Goal: Task Accomplishment & Management: Manage account settings

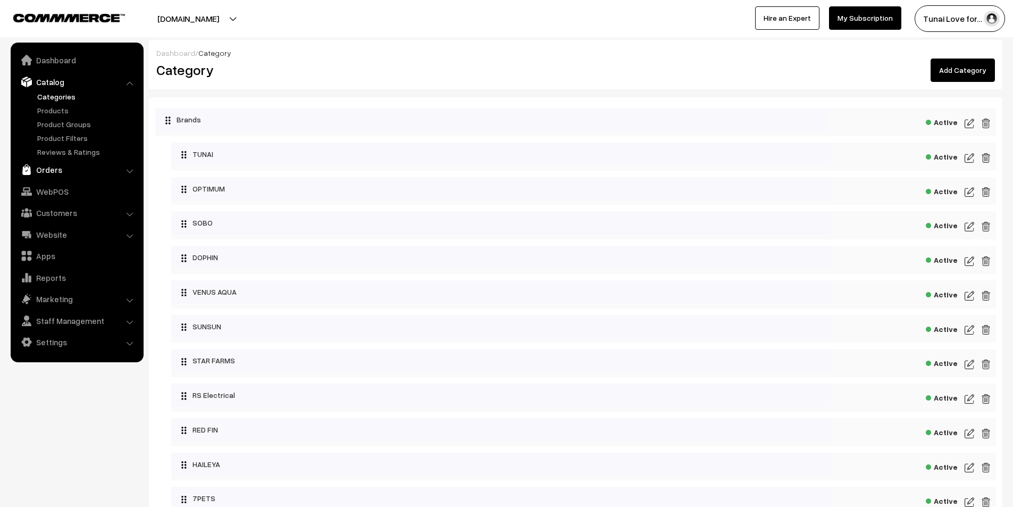
click at [52, 167] on link "Orders" at bounding box center [76, 169] width 127 height 19
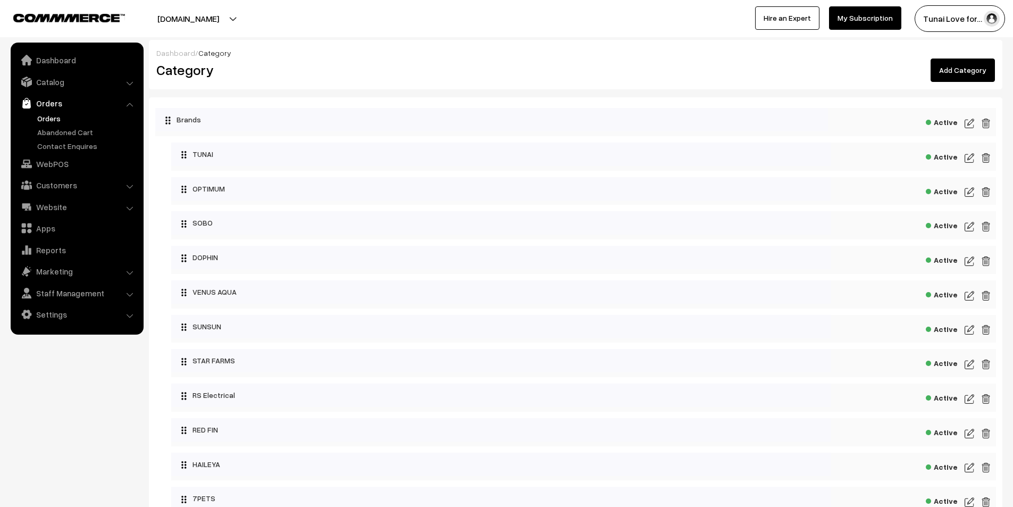
click at [53, 119] on link "Orders" at bounding box center [87, 118] width 105 height 11
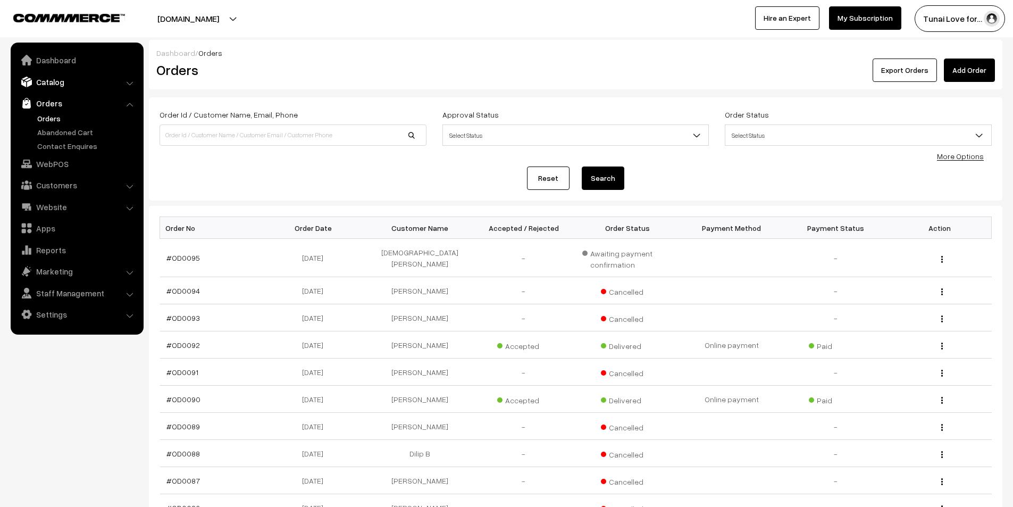
click at [44, 79] on link "Catalog" at bounding box center [76, 81] width 127 height 19
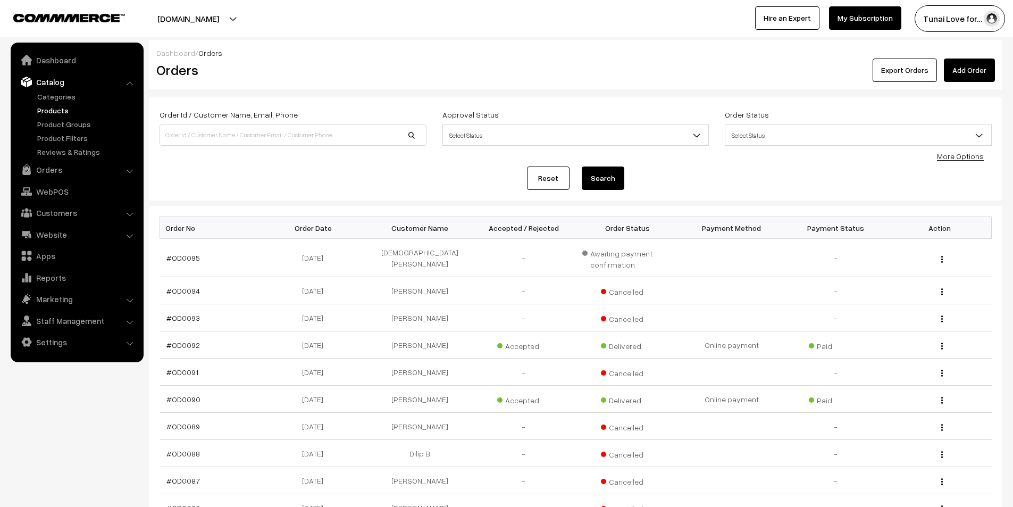
click at [56, 112] on link "Products" at bounding box center [87, 110] width 105 height 11
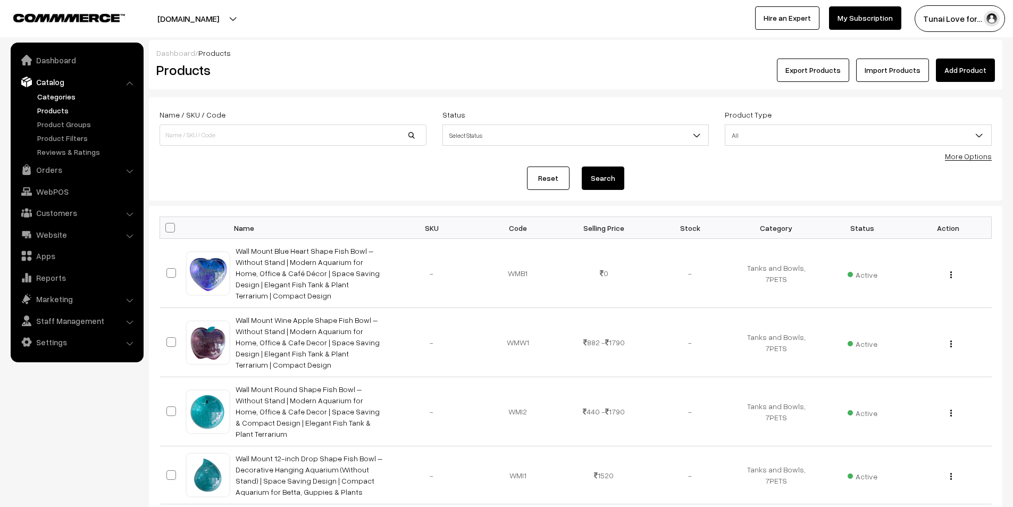
click at [52, 94] on link "Categories" at bounding box center [87, 96] width 105 height 11
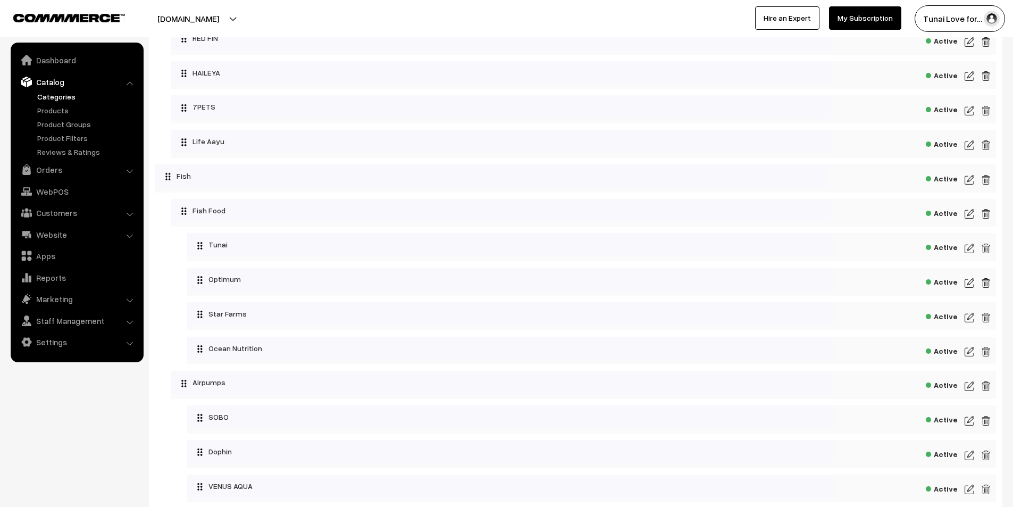
scroll to position [425, 0]
click at [54, 93] on link "Categories" at bounding box center [87, 96] width 105 height 11
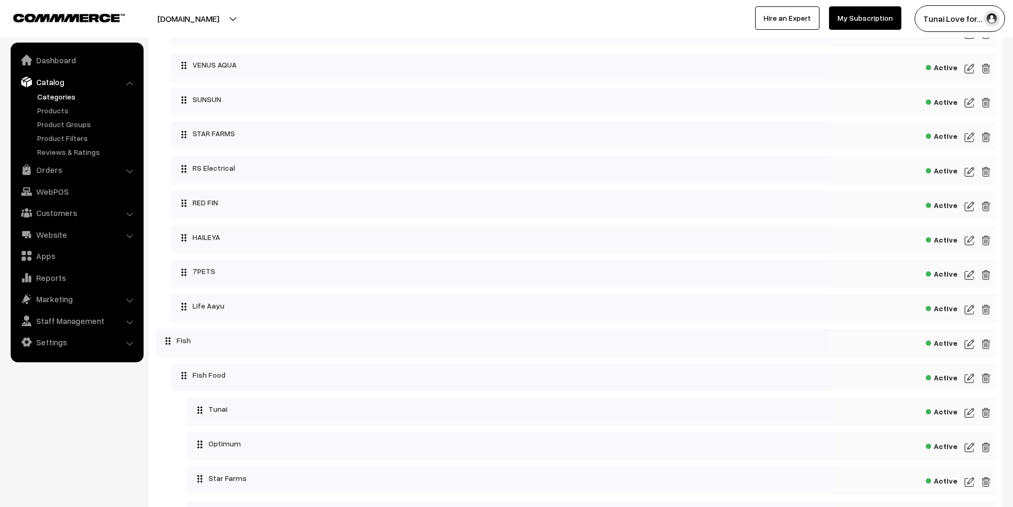
scroll to position [226, 0]
click at [69, 236] on link "Website" at bounding box center [76, 234] width 127 height 19
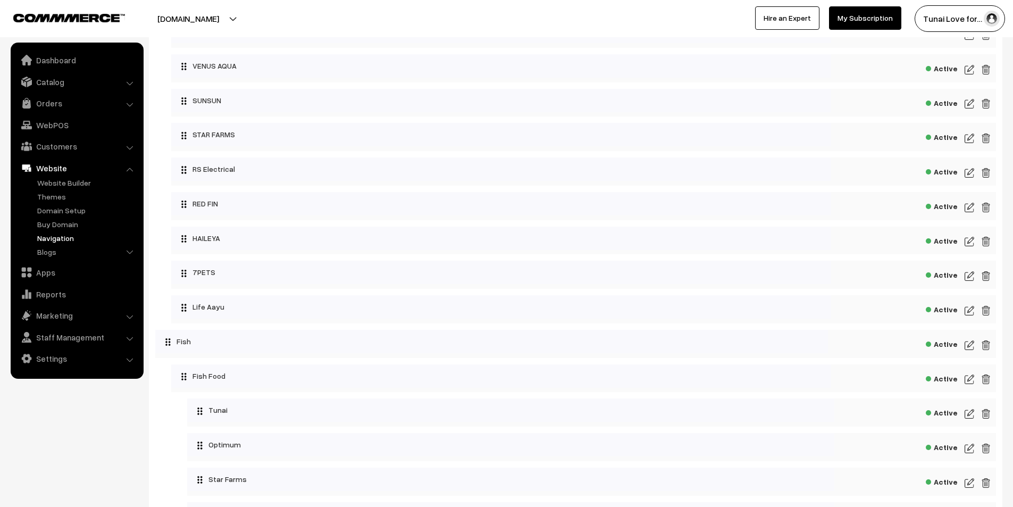
click at [63, 238] on link "Navigation" at bounding box center [87, 237] width 105 height 11
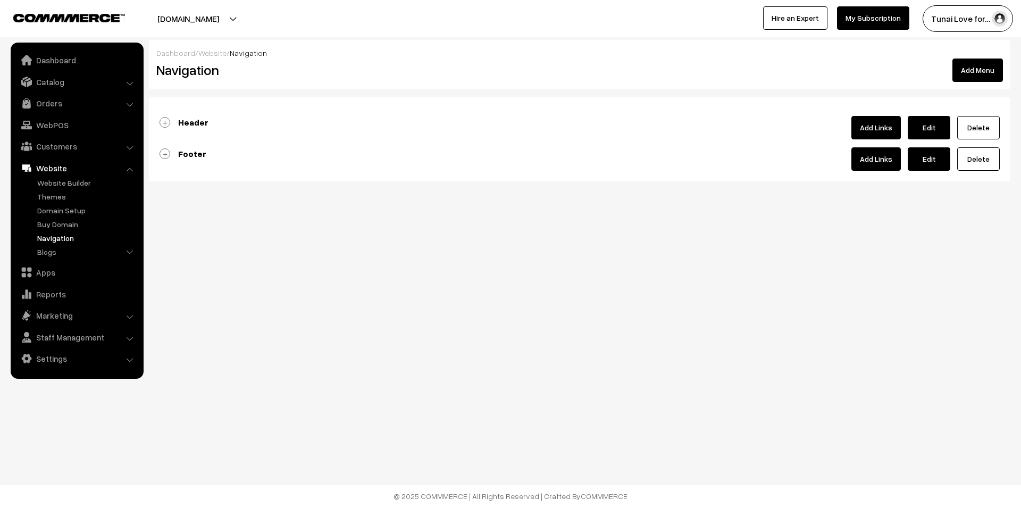
click at [186, 123] on b "Header" at bounding box center [193, 122] width 30 height 11
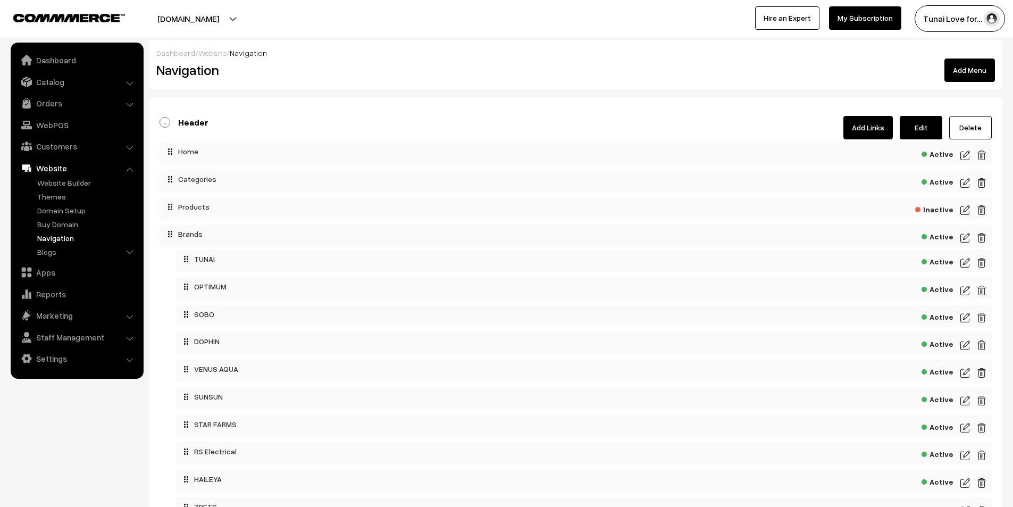
click at [867, 127] on link "Add Links" at bounding box center [867, 127] width 49 height 23
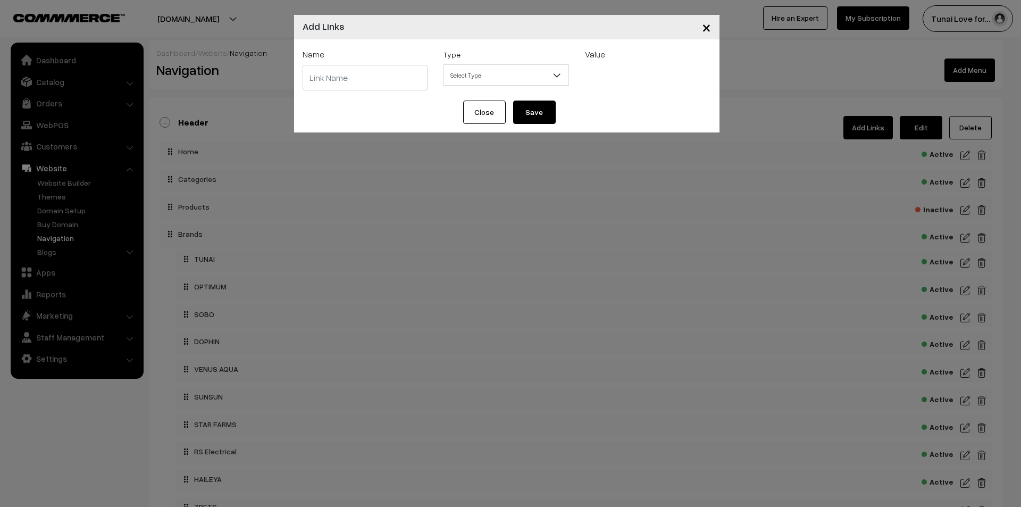
click at [371, 79] on input "text" at bounding box center [365, 78] width 125 height 26
drag, startPoint x: 342, startPoint y: 81, endPoint x: 273, endPoint y: 81, distance: 69.1
click at [273, 81] on div "× Add Links Name Life Aa Type Select Type Label Home Page Categories Products C…" at bounding box center [510, 253] width 1021 height 507
type input "LIFE AAYU"
click at [547, 74] on span "Select Type" at bounding box center [506, 75] width 124 height 19
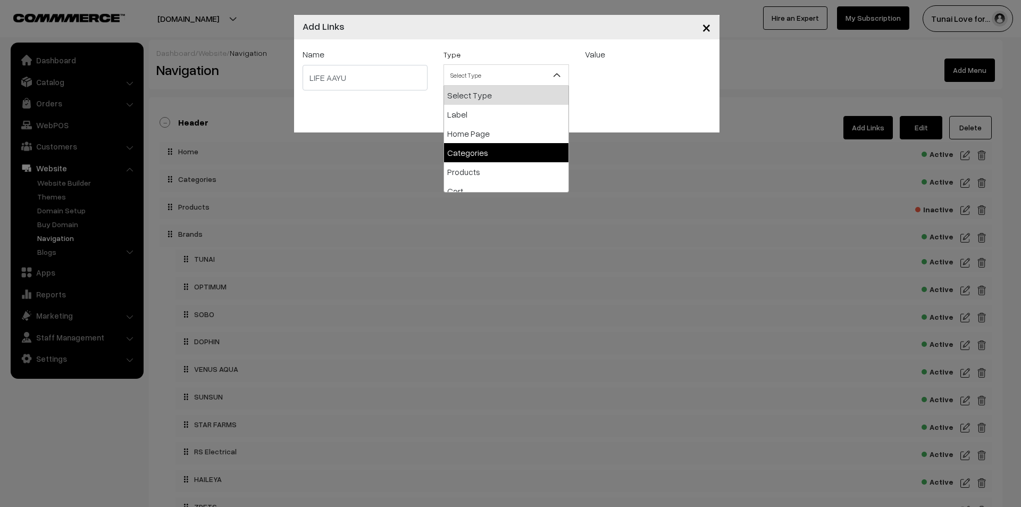
select select "categories"
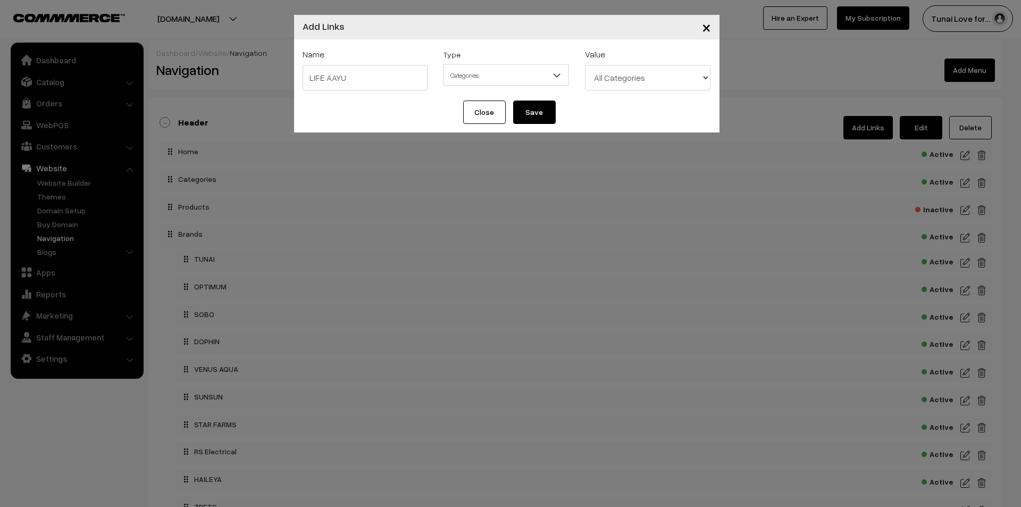
click at [657, 76] on select "All Categories Brands Brands > TUNAI Brands > OPTIMUM Brands > SOBO Brands > DO…" at bounding box center [647, 78] width 125 height 26
select select "48"
click at [585, 65] on select "All Categories Brands Brands > TUNAI Brands > OPTIMUM Brands > SOBO Brands > DO…" at bounding box center [647, 78] width 125 height 26
click at [543, 112] on button "Save" at bounding box center [534, 111] width 43 height 23
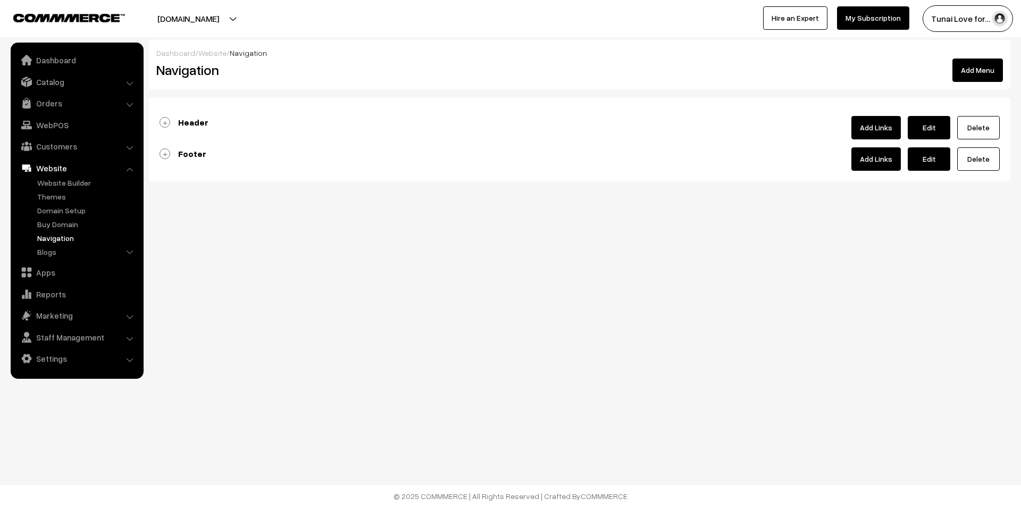
click at [206, 123] on b "Header" at bounding box center [193, 122] width 30 height 11
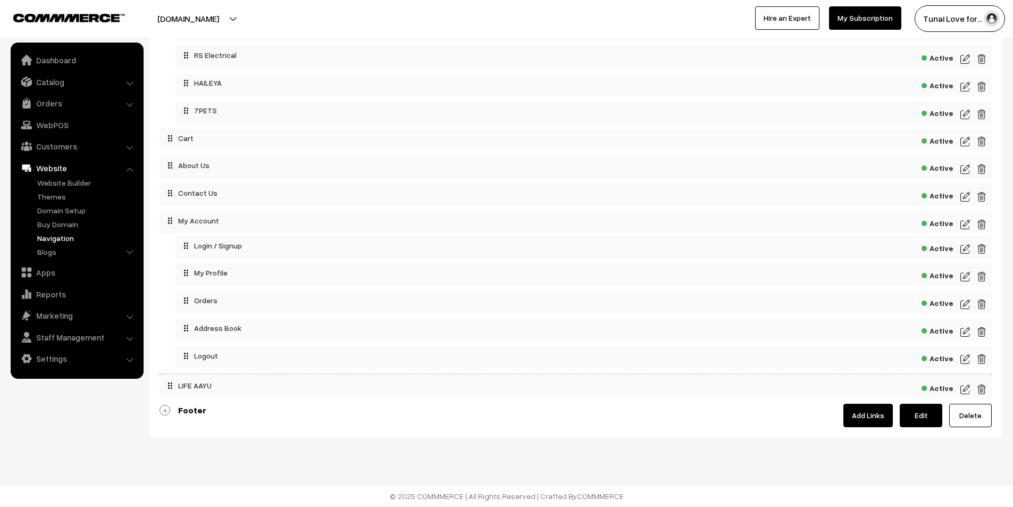
scroll to position [393, 0]
drag, startPoint x: 298, startPoint y: 379, endPoint x: 294, endPoint y: 60, distance: 319.6
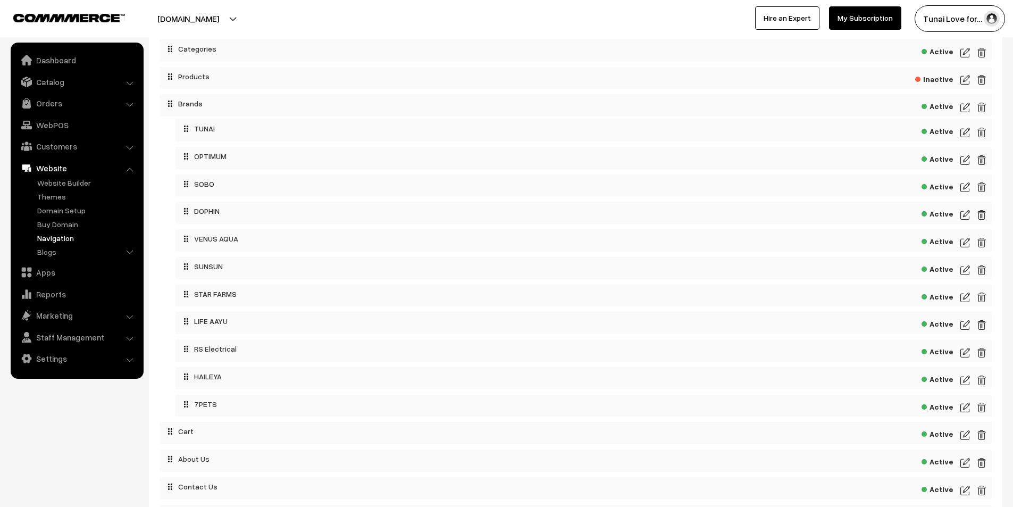
scroll to position [77, 0]
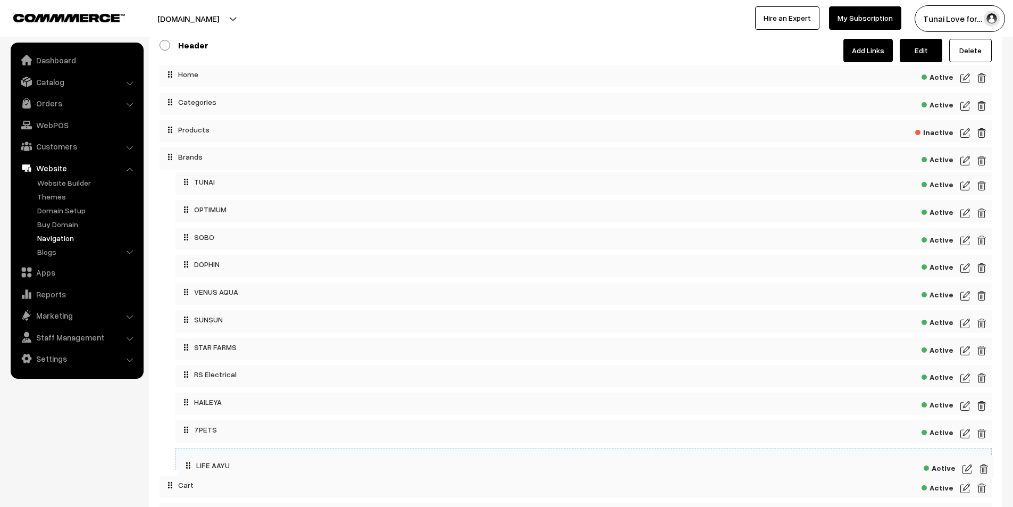
drag, startPoint x: 254, startPoint y: 371, endPoint x: 256, endPoint y: 459, distance: 88.3
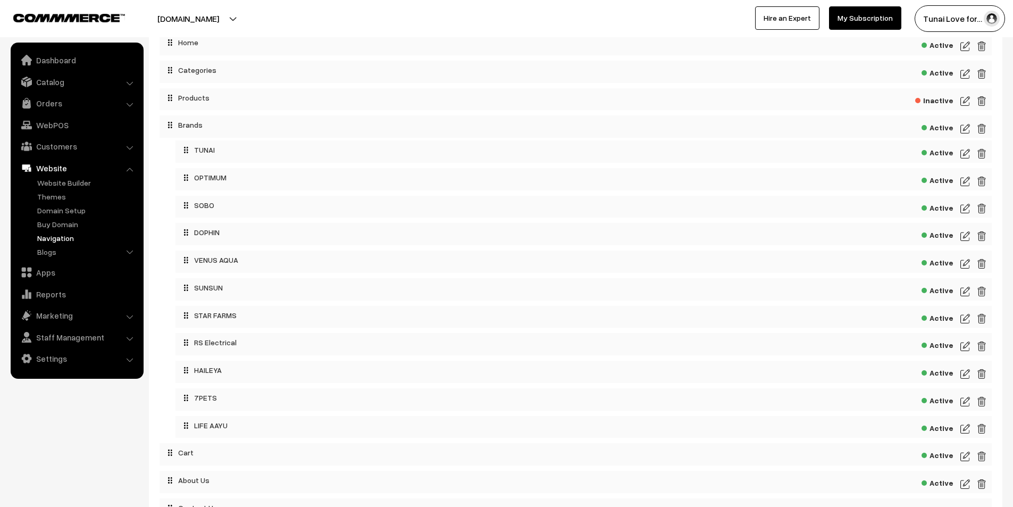
scroll to position [0, 0]
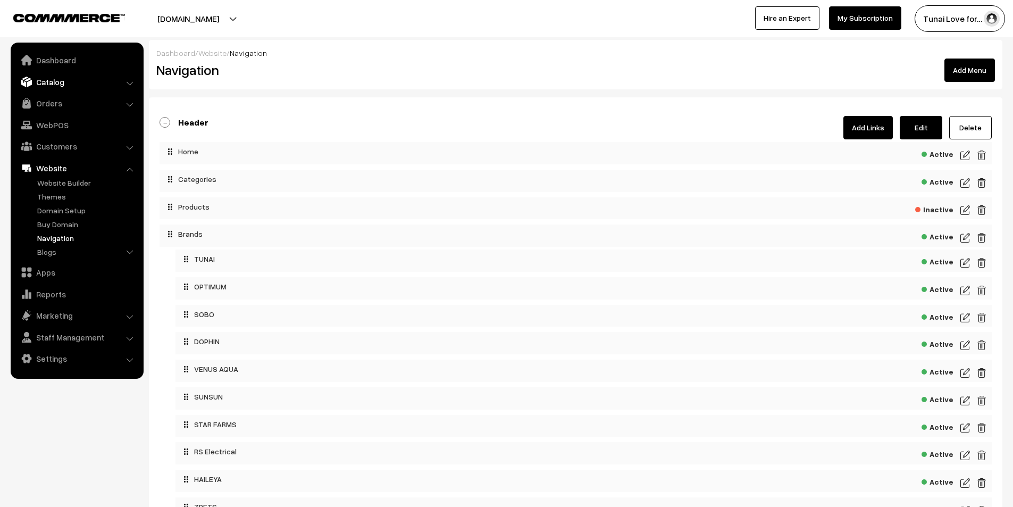
click at [58, 84] on link "Catalog" at bounding box center [76, 81] width 127 height 19
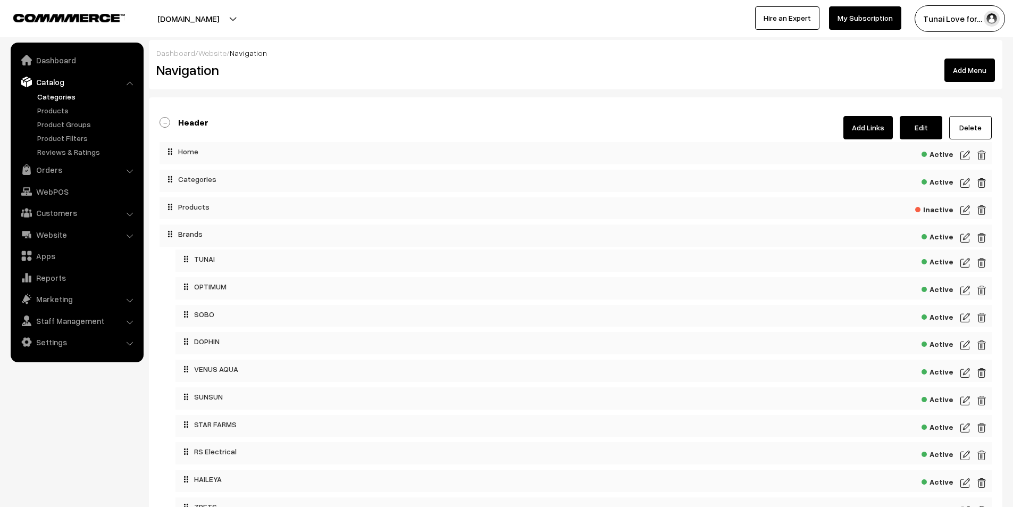
click at [55, 95] on link "Categories" at bounding box center [87, 96] width 105 height 11
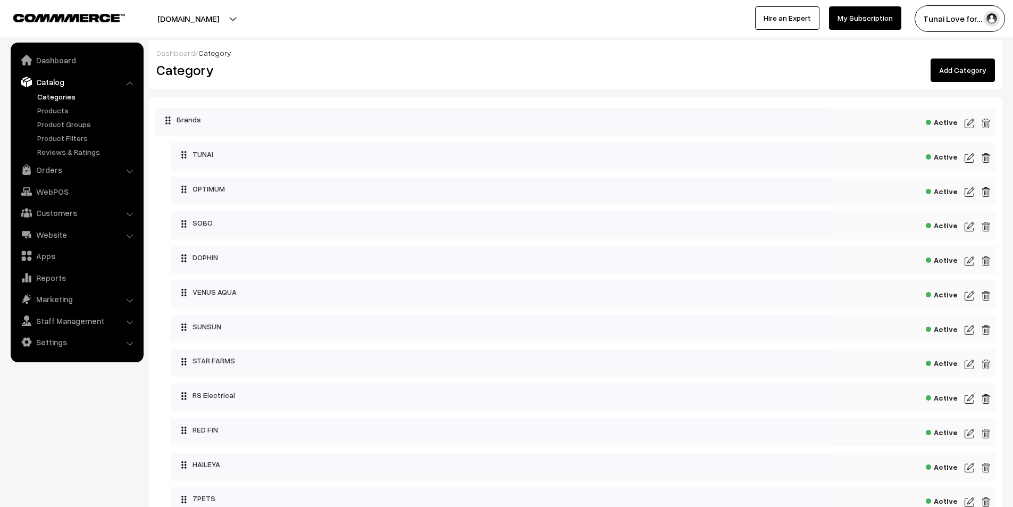
click at [965, 66] on link "Add Category" at bounding box center [962, 69] width 64 height 23
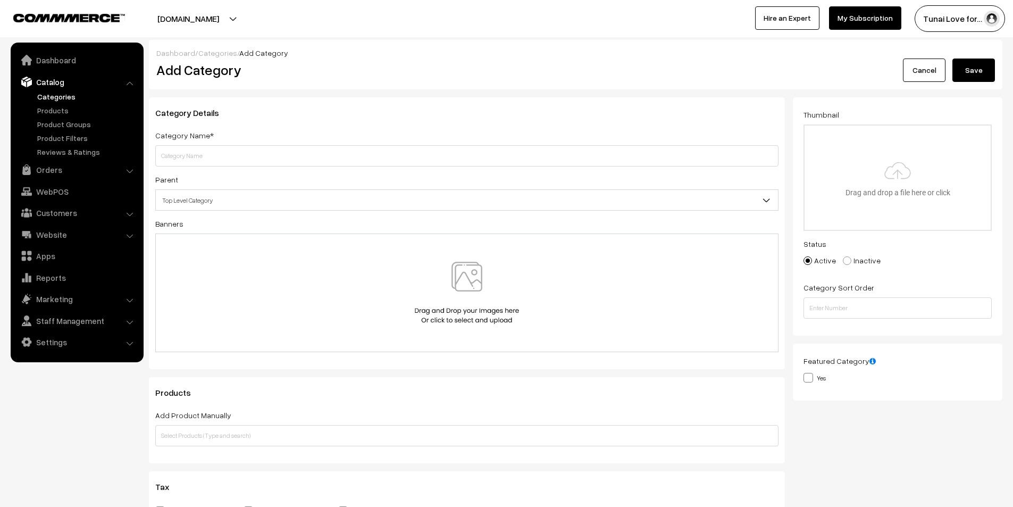
click at [221, 154] on input "text" at bounding box center [466, 155] width 623 height 21
type input "Life Aayu"
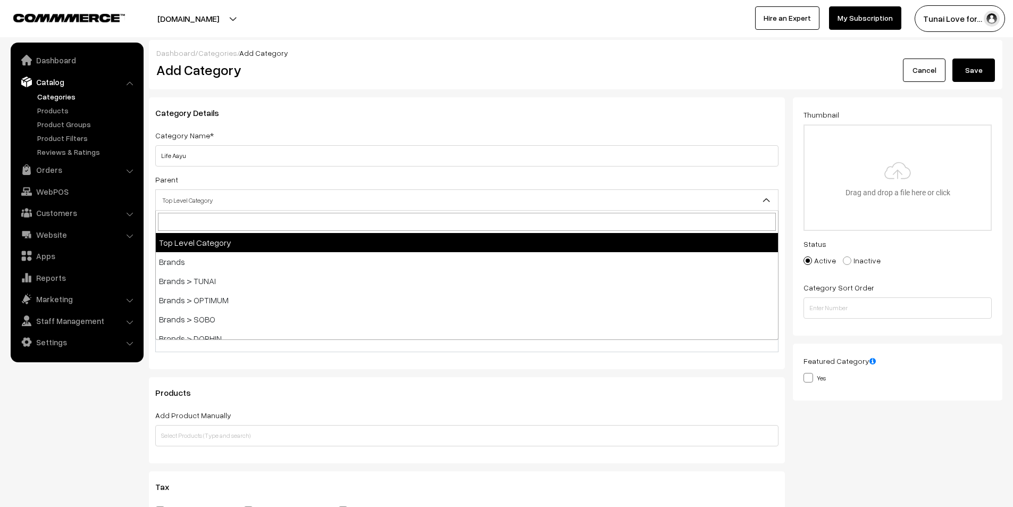
click at [229, 193] on span "Top Level Category" at bounding box center [467, 200] width 622 height 19
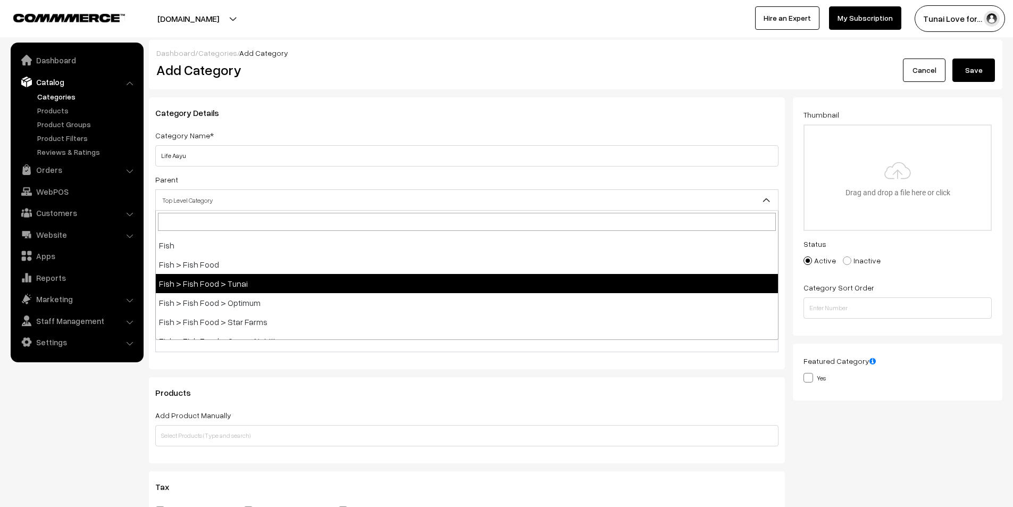
scroll to position [266, 0]
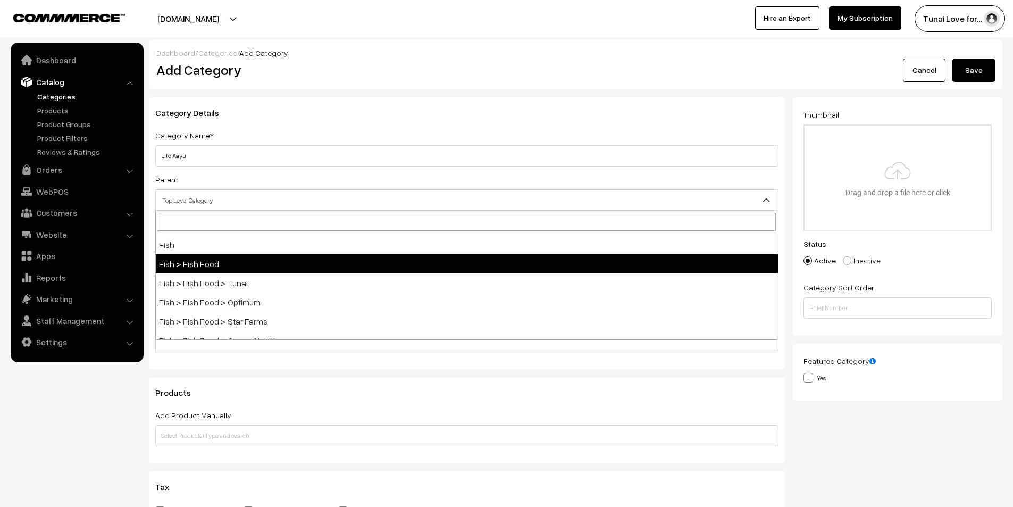
select select "2"
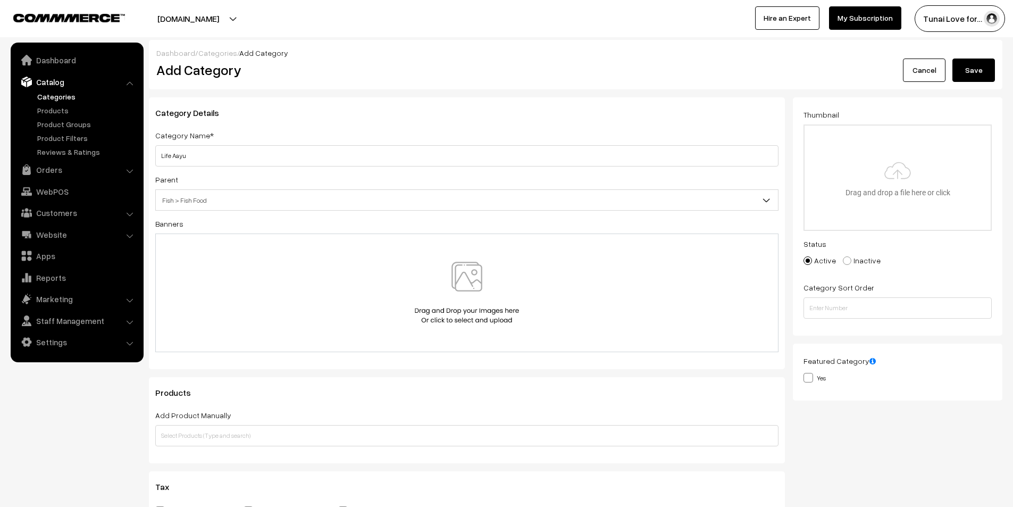
click at [974, 71] on button "Save" at bounding box center [973, 69] width 43 height 23
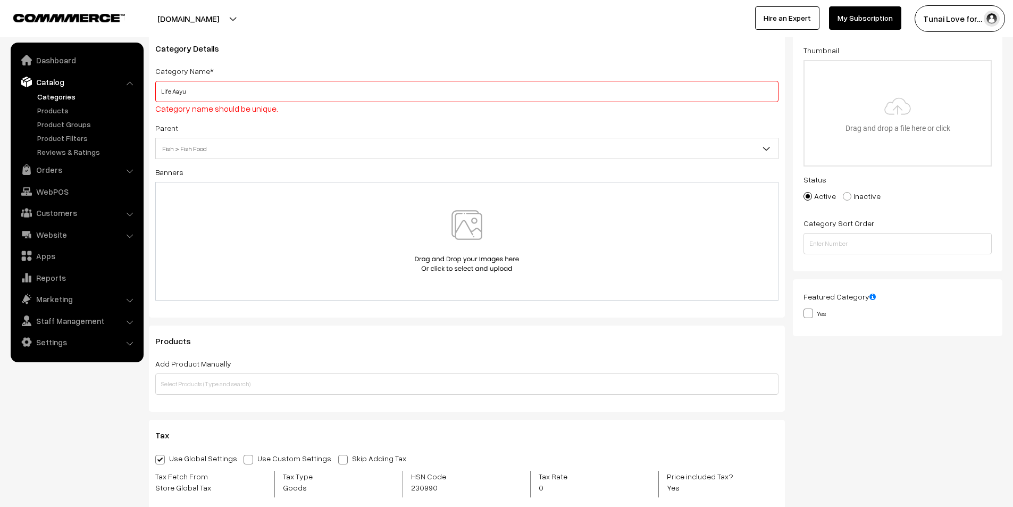
scroll to position [39, 0]
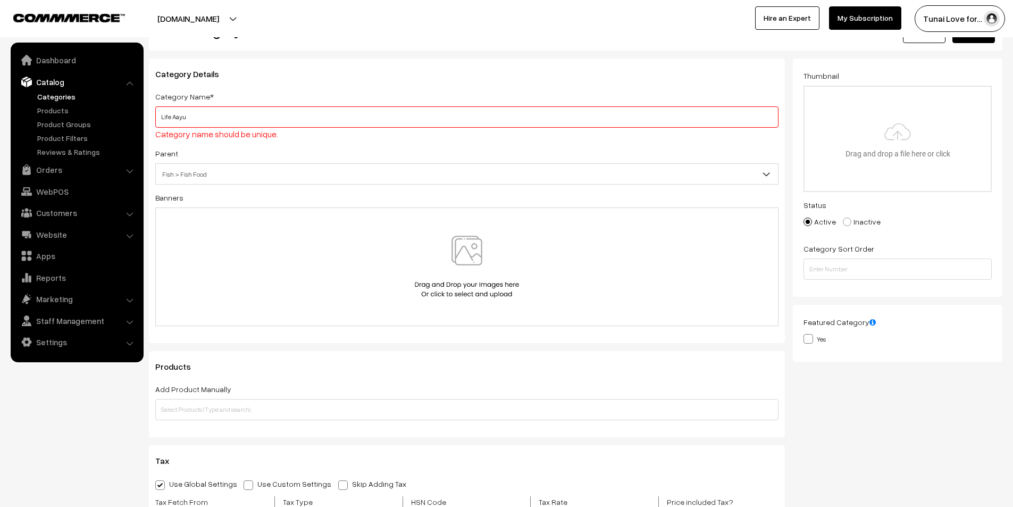
click at [205, 116] on input "Life Aayu" at bounding box center [466, 116] width 623 height 21
drag, startPoint x: 205, startPoint y: 116, endPoint x: 130, endPoint y: 116, distance: 75.5
click at [130, 116] on body "Thank you for showing interest. Our team will call you shortly. Close tunai.in …" at bounding box center [506, 508] width 1013 height 1094
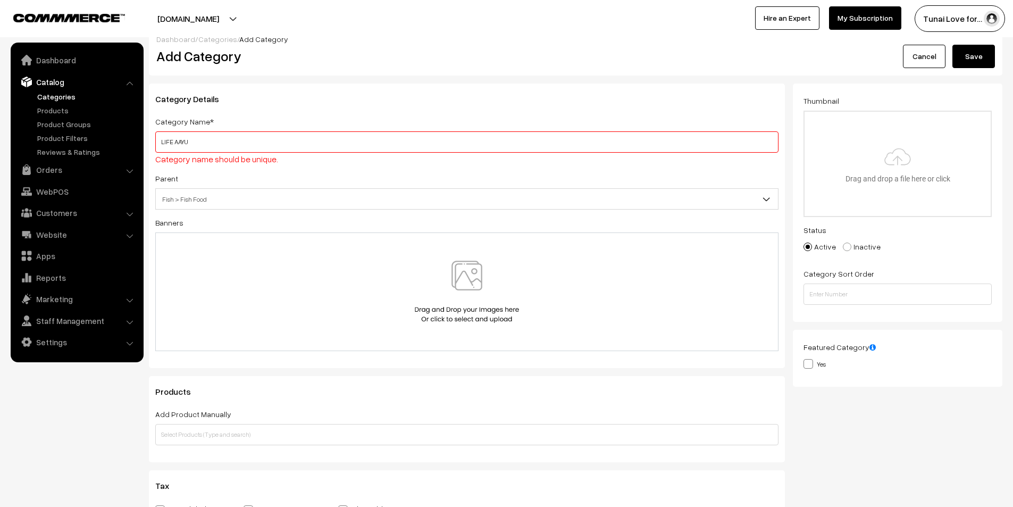
scroll to position [0, 0]
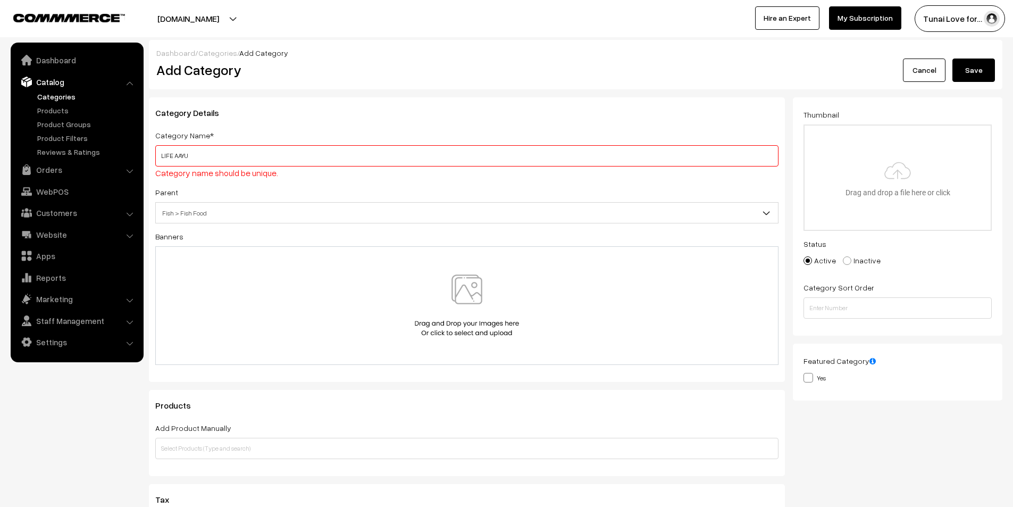
type input "LIFE AAYU"
click at [974, 69] on button "Save" at bounding box center [973, 69] width 43 height 23
click at [975, 70] on button "Save" at bounding box center [973, 69] width 43 height 23
click at [225, 215] on span "Fish > Fish Food" at bounding box center [467, 213] width 622 height 19
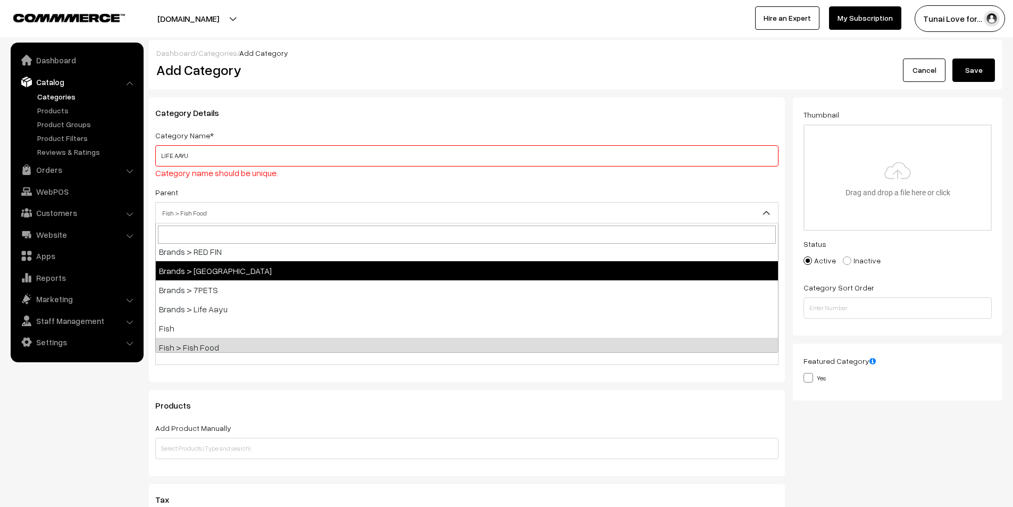
scroll to position [213, 0]
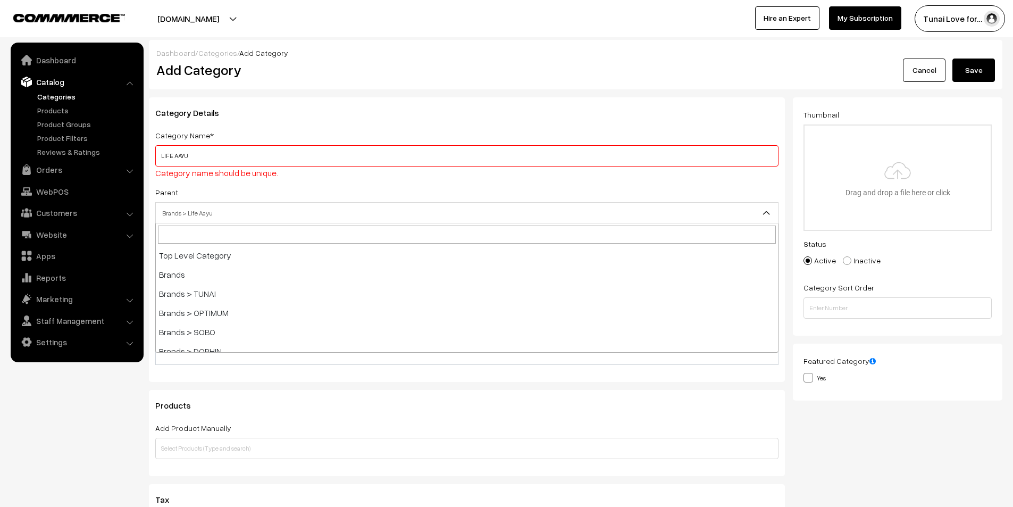
click at [249, 211] on span "Brands > Life Aayu" at bounding box center [467, 213] width 622 height 19
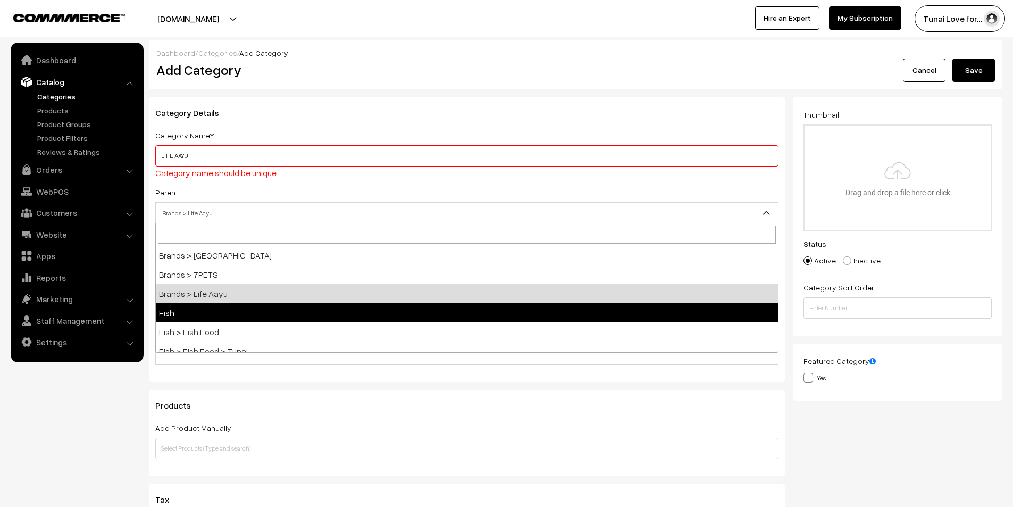
select select "1"
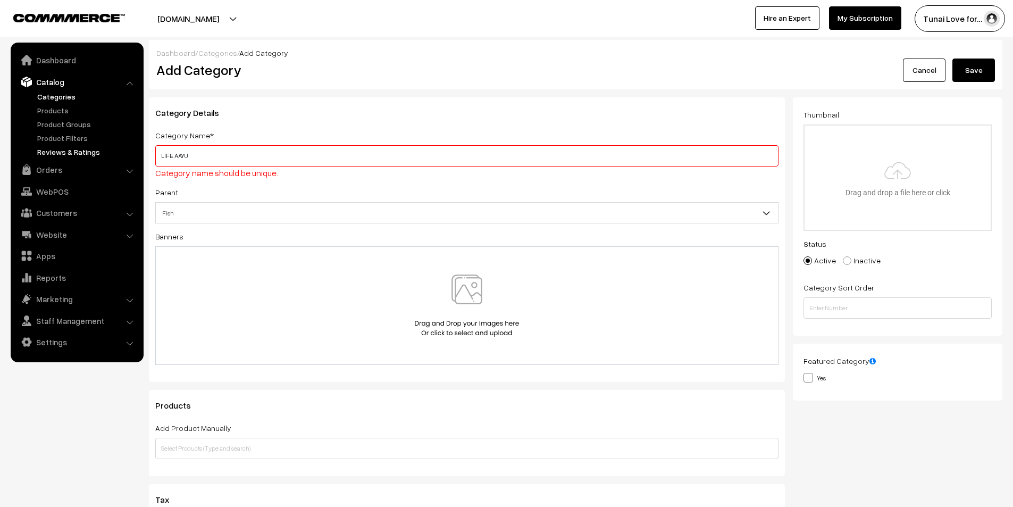
drag, startPoint x: 214, startPoint y: 153, endPoint x: 50, endPoint y: 153, distance: 164.3
type input "Life Aayu"
click at [979, 66] on button "Save" at bounding box center [973, 69] width 43 height 23
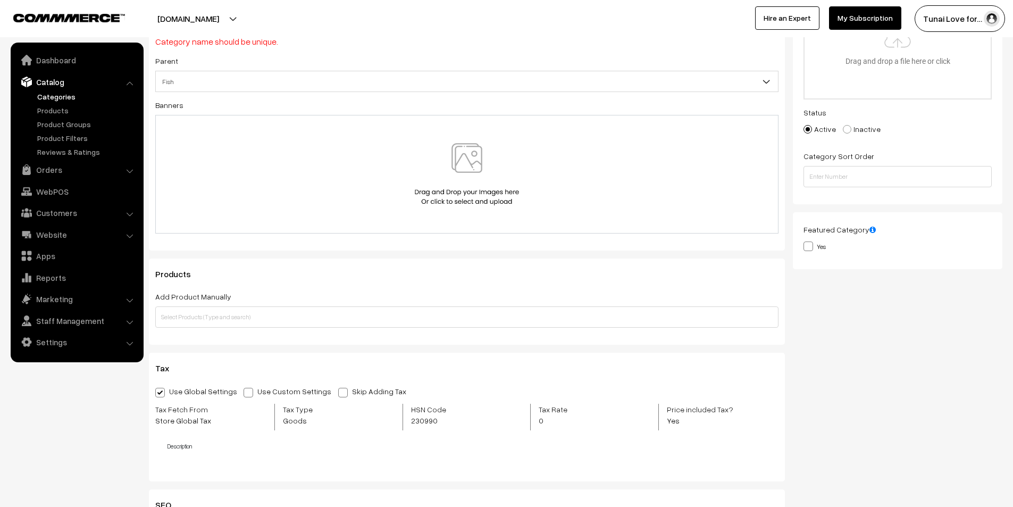
scroll to position [0, 0]
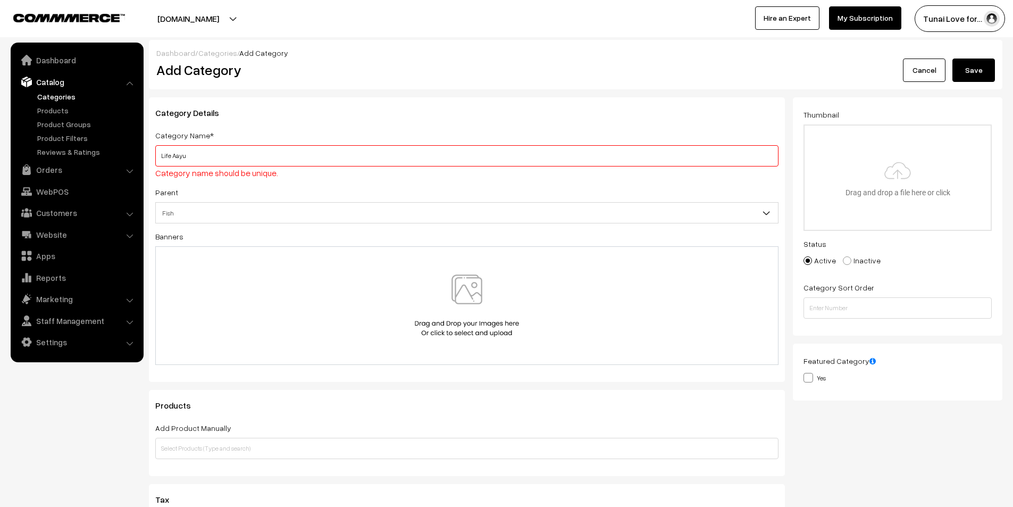
click at [196, 159] on input "Life Aayu" at bounding box center [466, 155] width 623 height 21
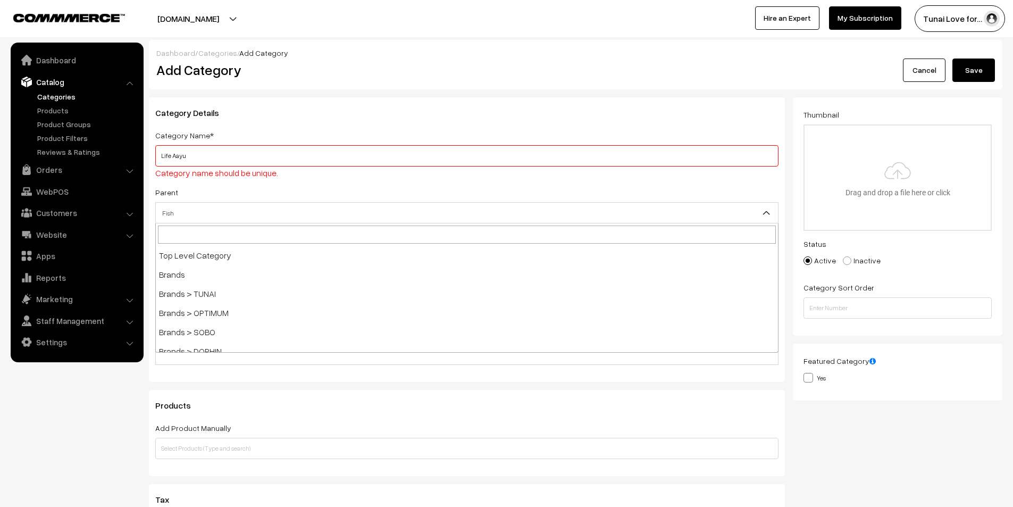
click at [191, 213] on span "Fish" at bounding box center [467, 213] width 622 height 19
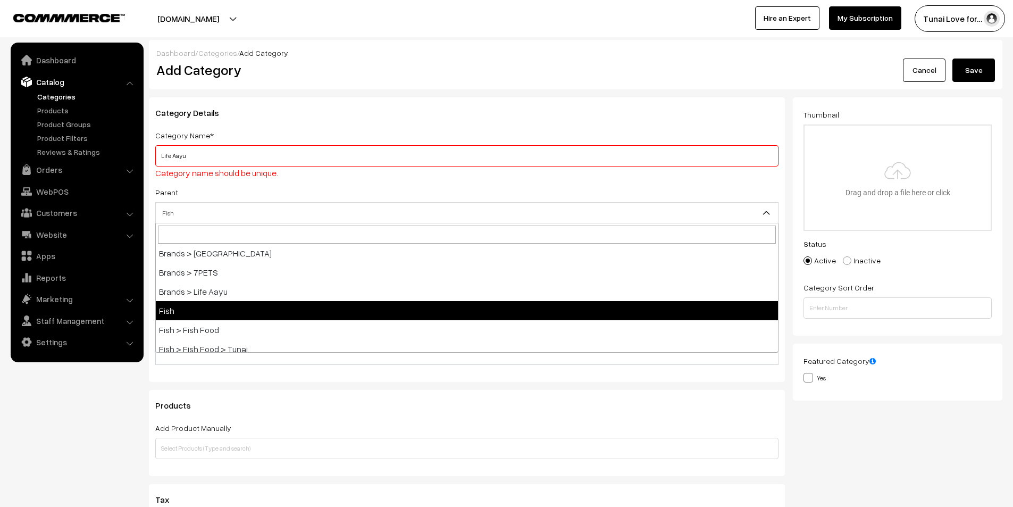
scroll to position [266, 0]
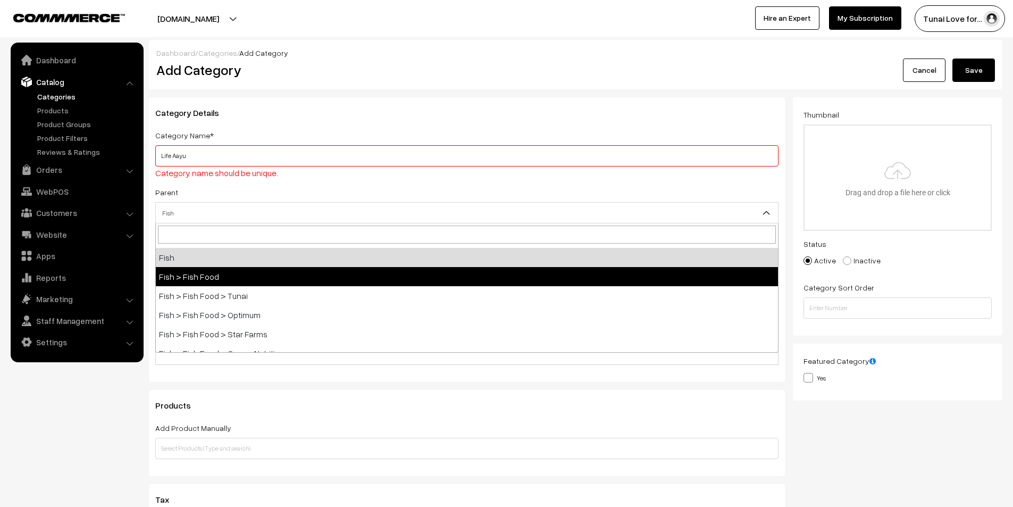
select select "2"
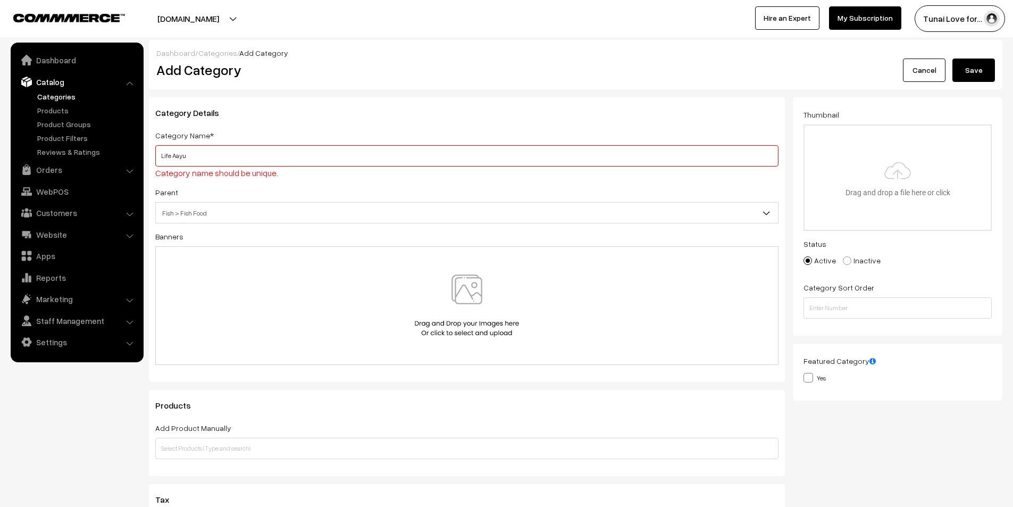
click at [982, 63] on button "Save" at bounding box center [973, 69] width 43 height 23
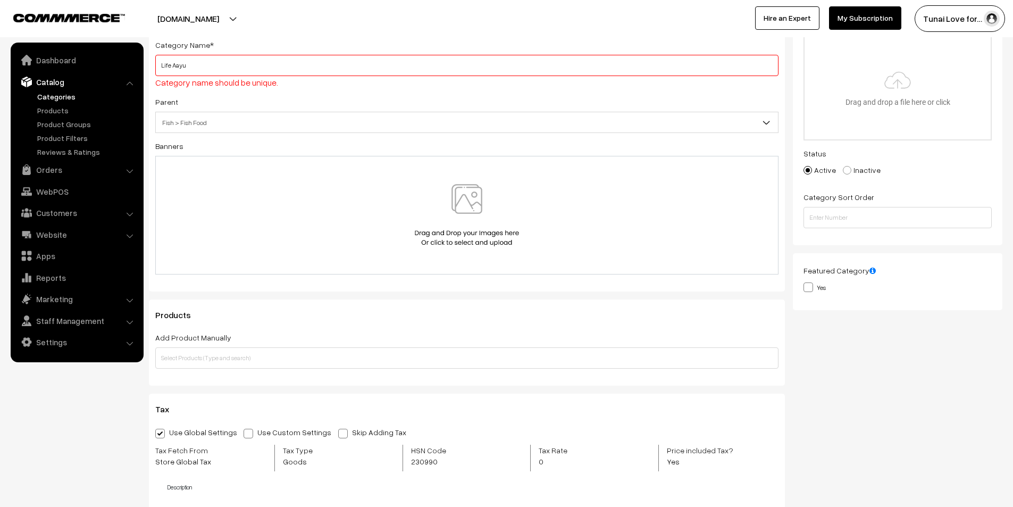
scroll to position [92, 0]
click at [228, 350] on input "text" at bounding box center [466, 356] width 623 height 21
click at [252, 353] on input "text" at bounding box center [466, 356] width 623 height 21
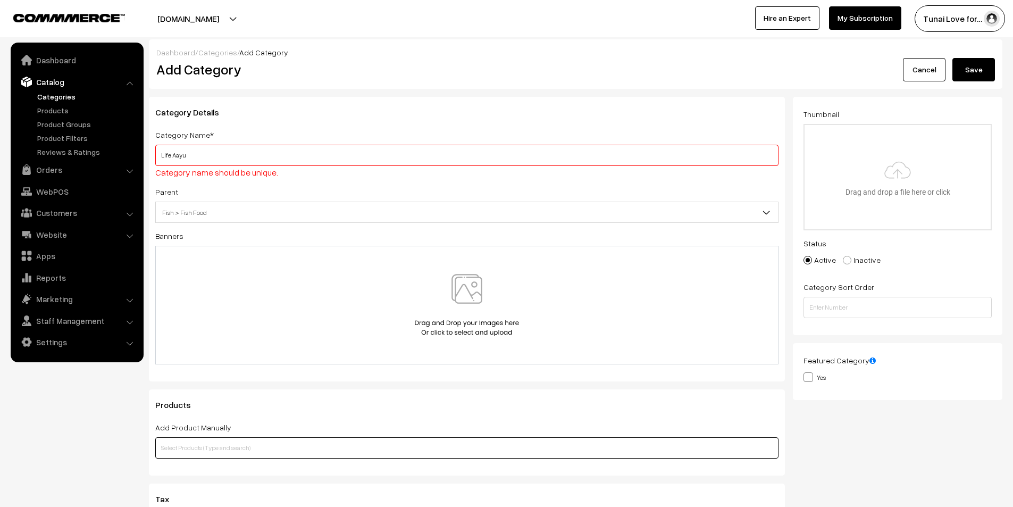
scroll to position [0, 0]
click at [214, 152] on input "Life Aayu" at bounding box center [466, 155] width 623 height 21
type input "Life Aayu"
click at [62, 94] on link "Categories" at bounding box center [87, 96] width 105 height 11
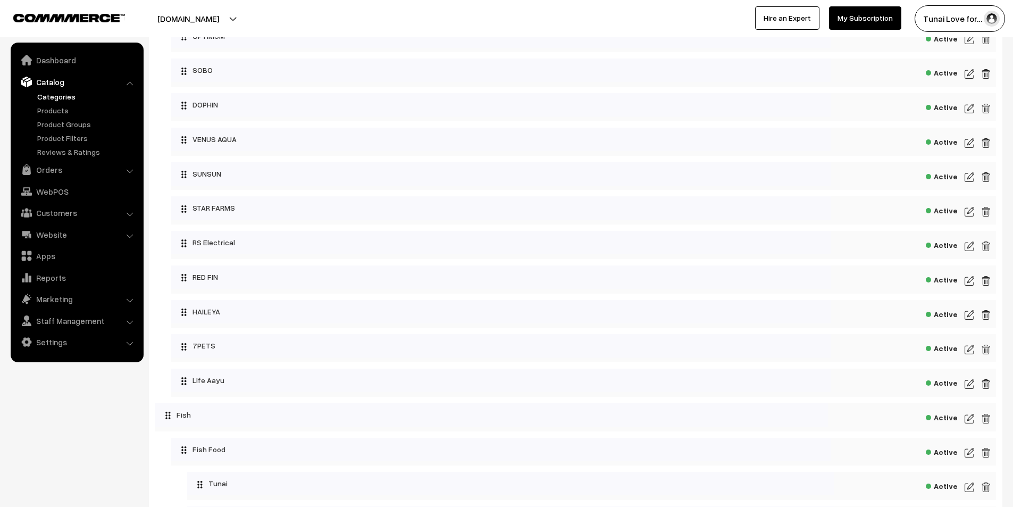
scroll to position [266, 0]
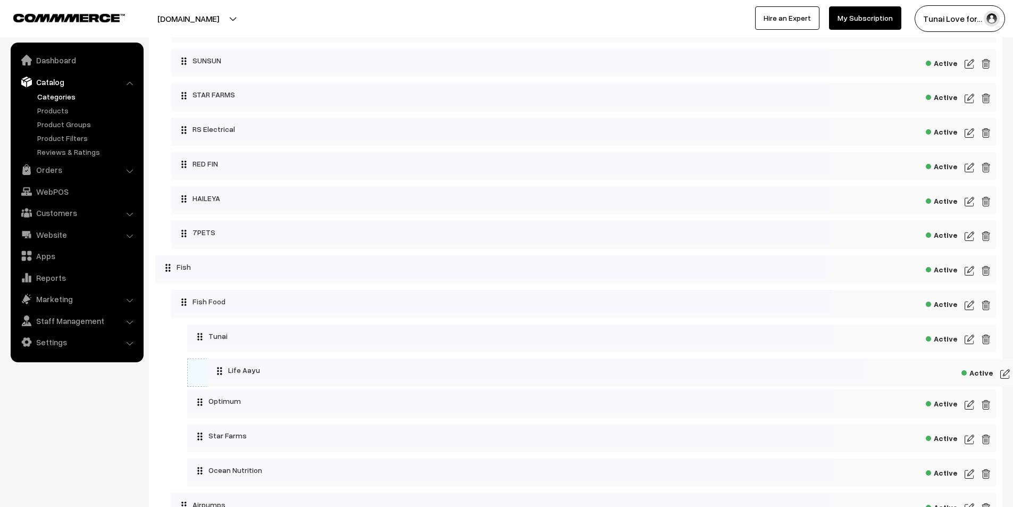
drag, startPoint x: 237, startPoint y: 270, endPoint x: 272, endPoint y: 373, distance: 109.1
click at [951, 370] on span "Active" at bounding box center [942, 371] width 32 height 13
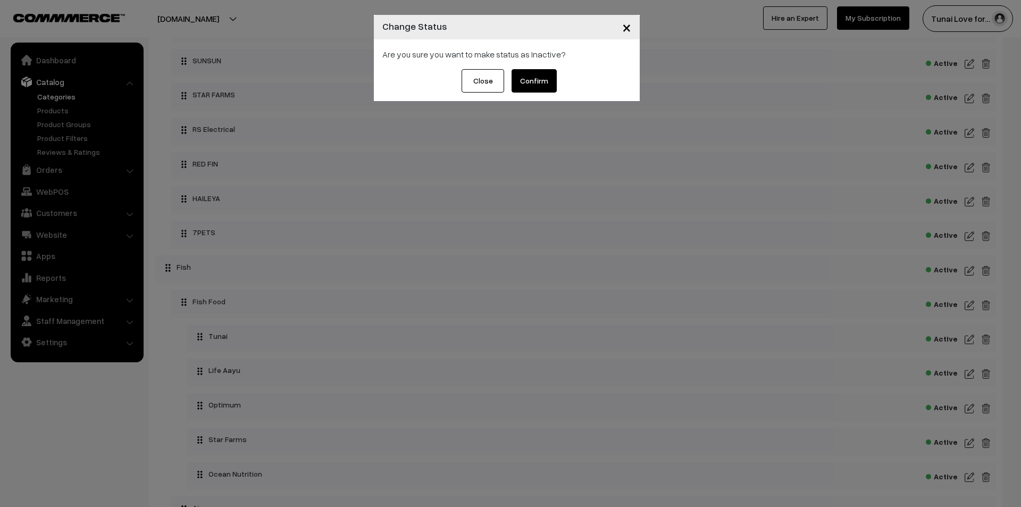
click at [627, 27] on span "×" at bounding box center [626, 27] width 9 height 20
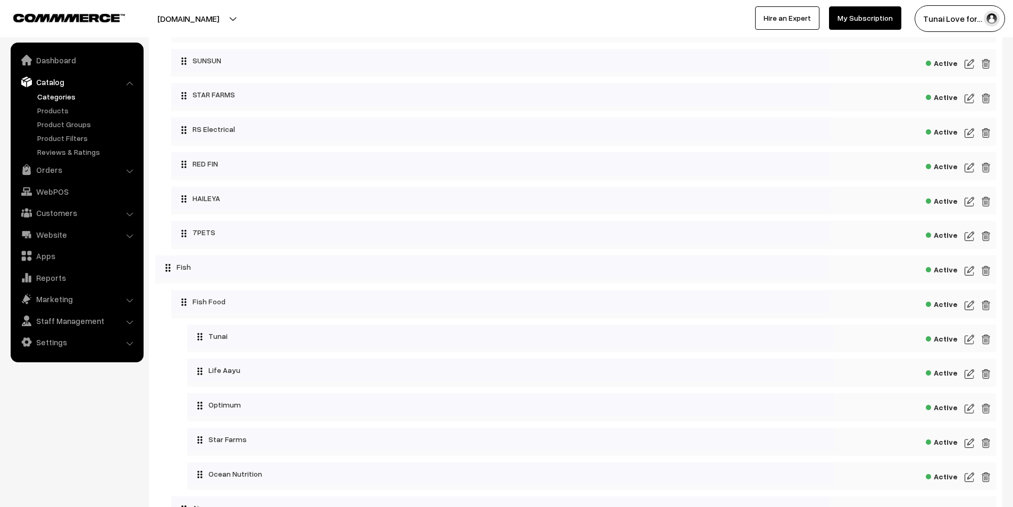
click at [975, 408] on div "Active" at bounding box center [591, 407] width 809 height 28
click at [972, 372] on img at bounding box center [970, 373] width 10 height 13
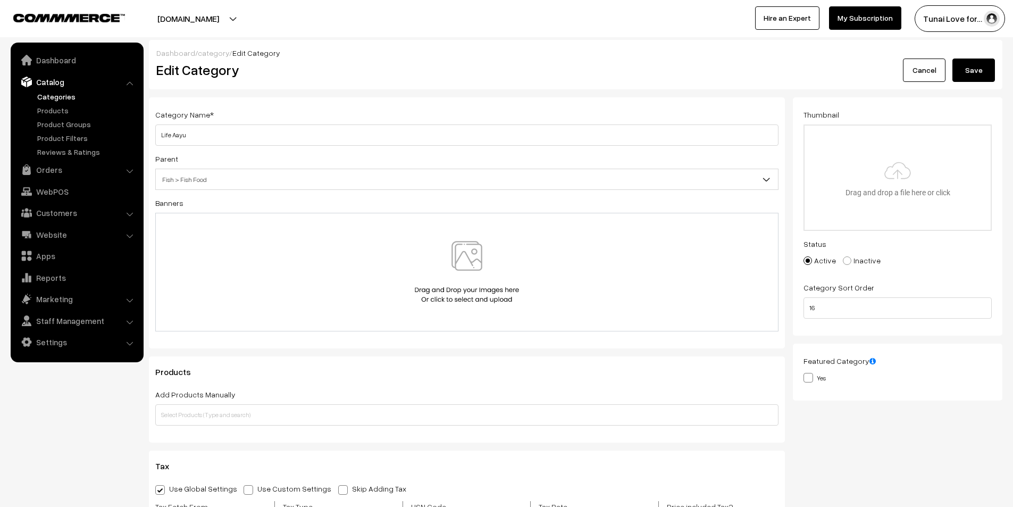
click at [928, 68] on link "Cancel" at bounding box center [924, 69] width 43 height 23
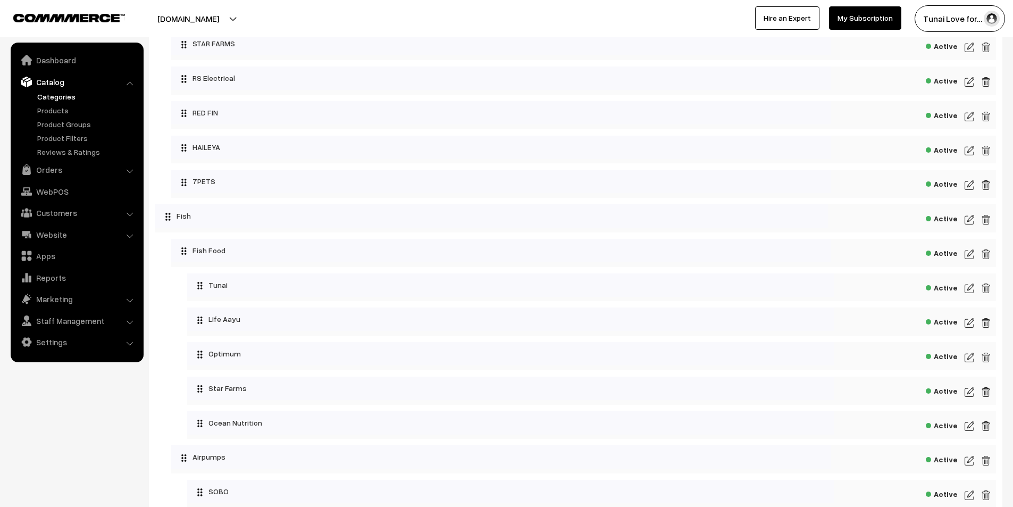
scroll to position [319, 0]
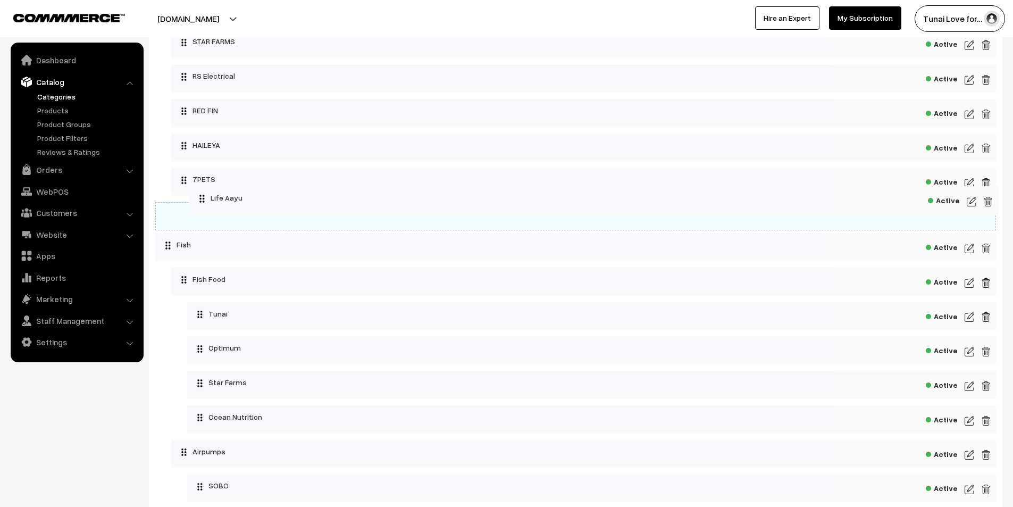
drag, startPoint x: 234, startPoint y: 322, endPoint x: 236, endPoint y: 203, distance: 119.1
drag, startPoint x: 220, startPoint y: 209, endPoint x: 272, endPoint y: 208, distance: 51.6
drag, startPoint x: 267, startPoint y: 219, endPoint x: 247, endPoint y: 214, distance: 20.2
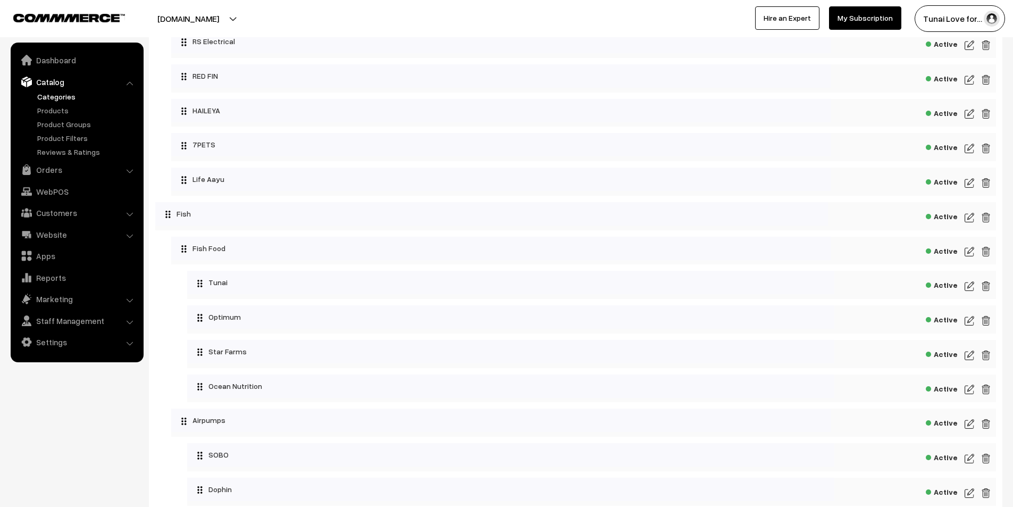
scroll to position [372, 0]
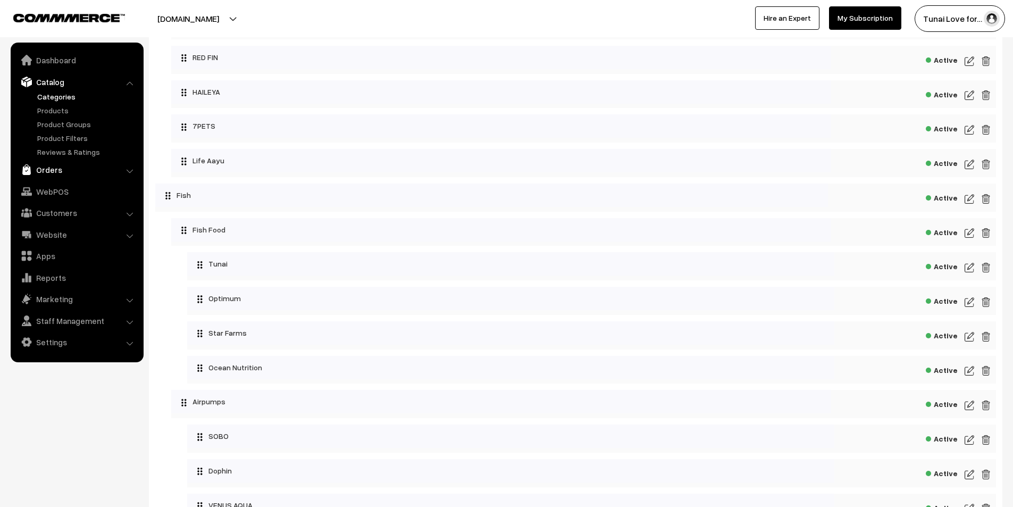
click at [88, 172] on link "Orders" at bounding box center [76, 169] width 127 height 19
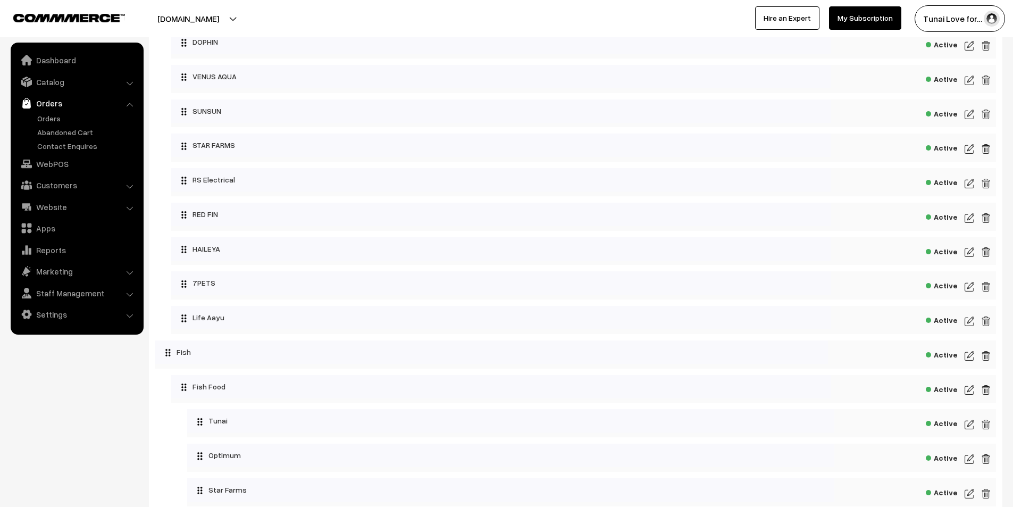
scroll to position [213, 0]
click at [40, 72] on link "Catalog" at bounding box center [76, 81] width 127 height 19
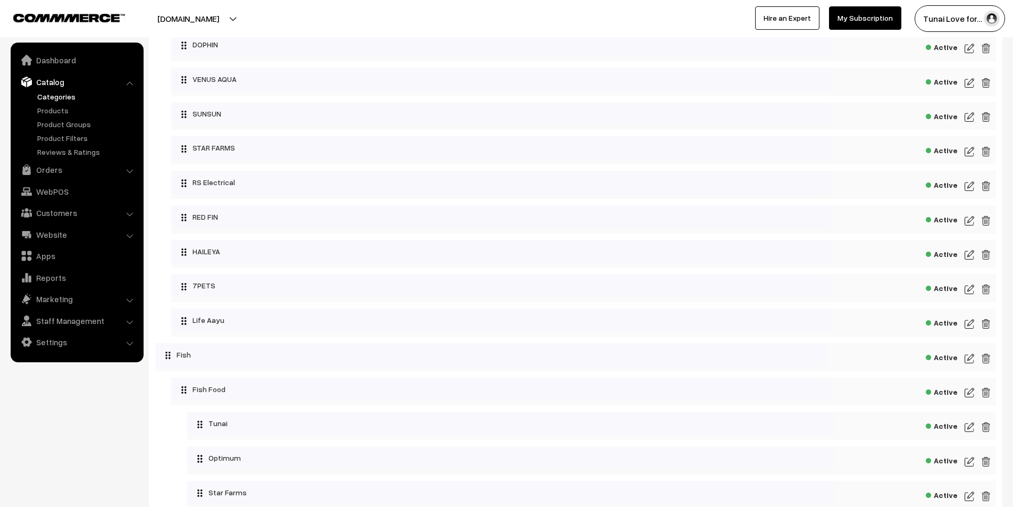
click at [56, 94] on link "Categories" at bounding box center [87, 96] width 105 height 11
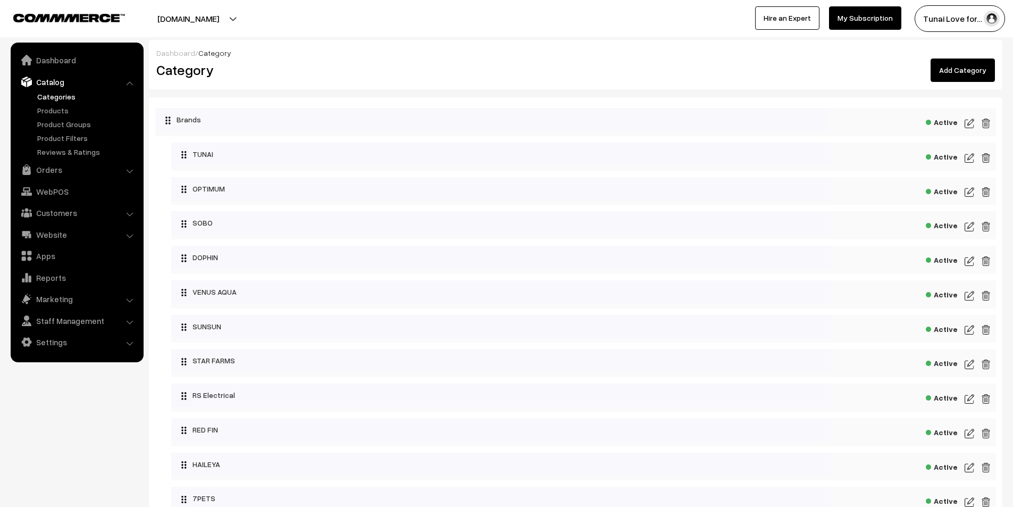
click at [968, 75] on link "Add Category" at bounding box center [962, 69] width 64 height 23
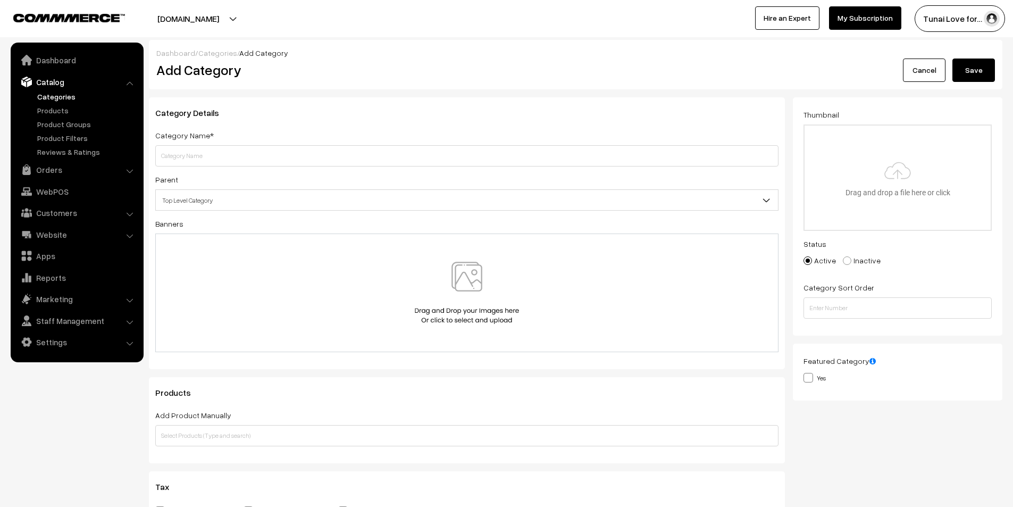
click at [180, 156] on input "text" at bounding box center [466, 155] width 623 height 21
type input "adfs"
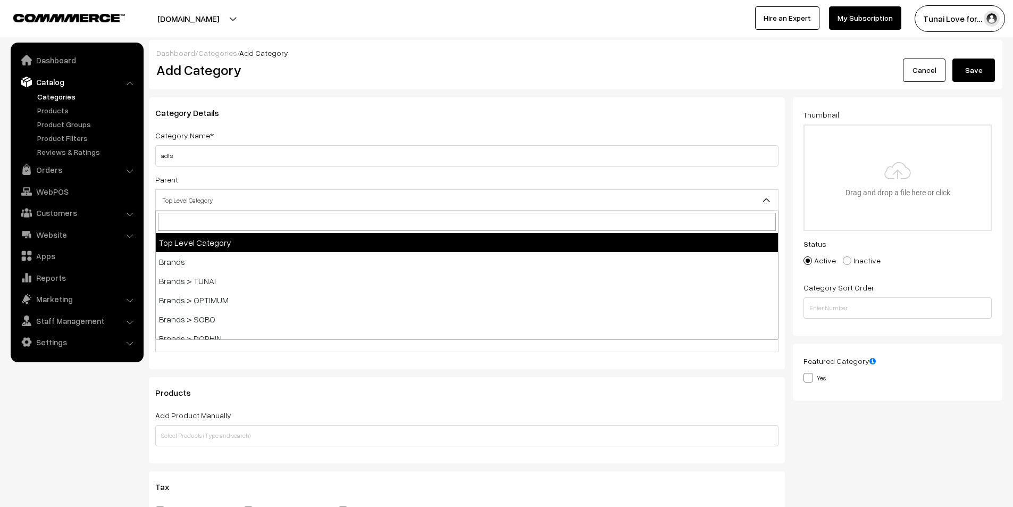
click at [190, 197] on span "Top Level Category" at bounding box center [467, 200] width 622 height 19
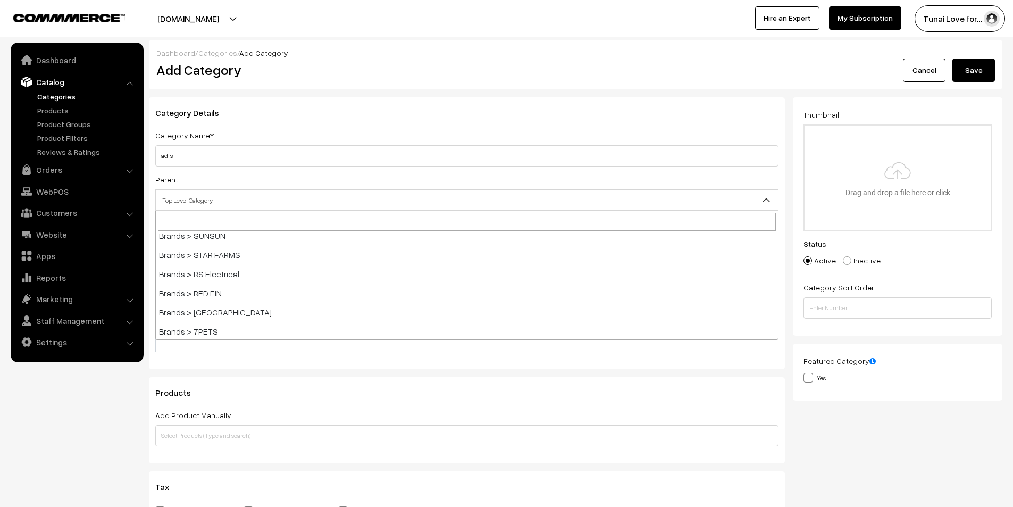
scroll to position [266, 0]
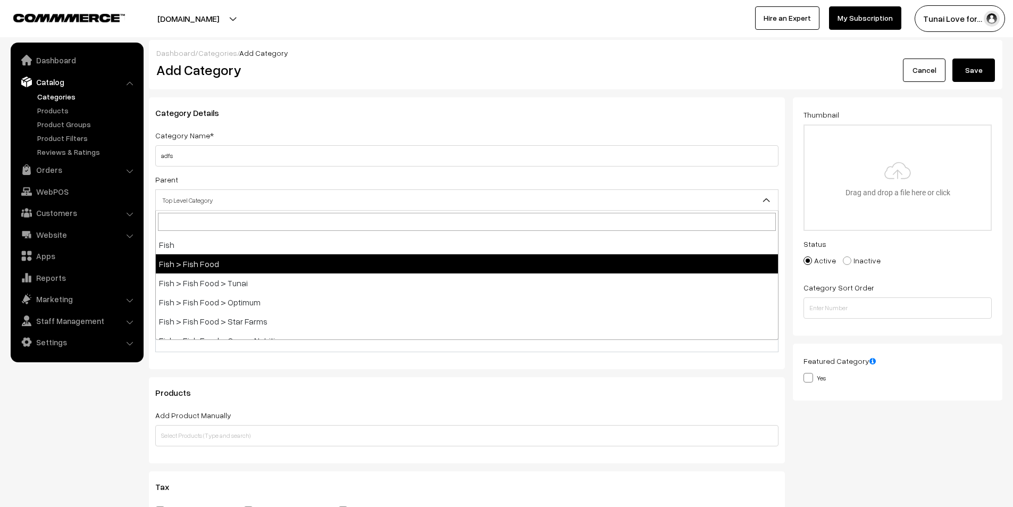
select select "2"
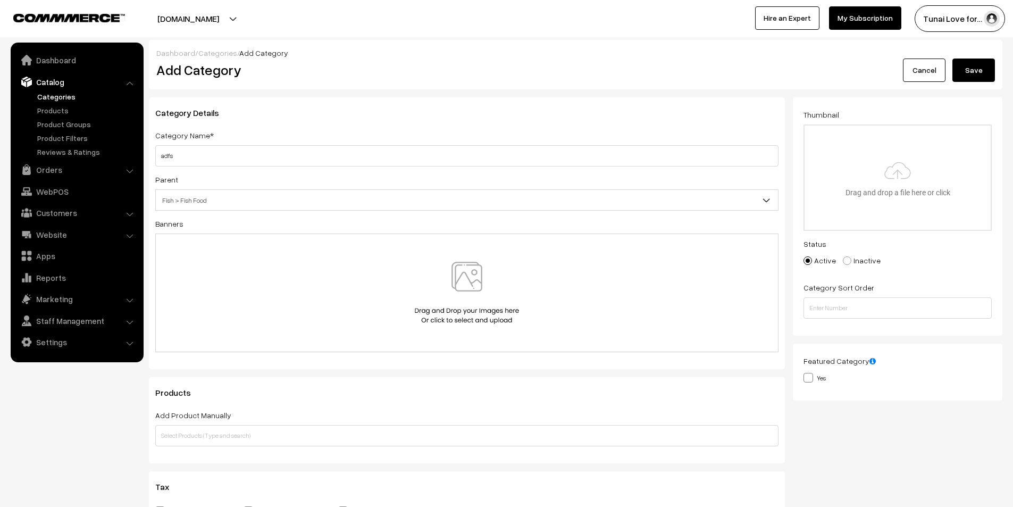
click at [984, 64] on button "Save" at bounding box center [973, 69] width 43 height 23
click at [47, 96] on link "Categories" at bounding box center [87, 96] width 105 height 11
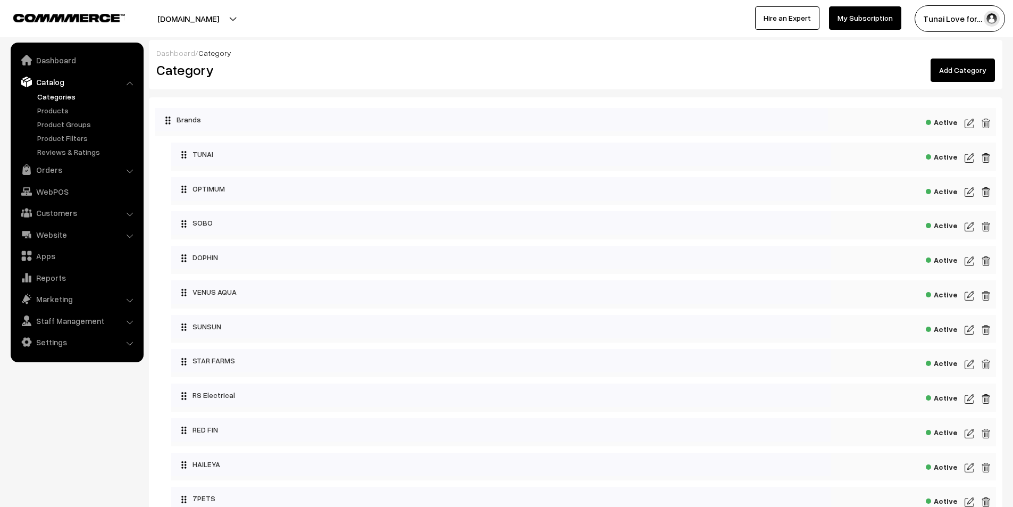
click at [952, 64] on link "Add Category" at bounding box center [962, 69] width 64 height 23
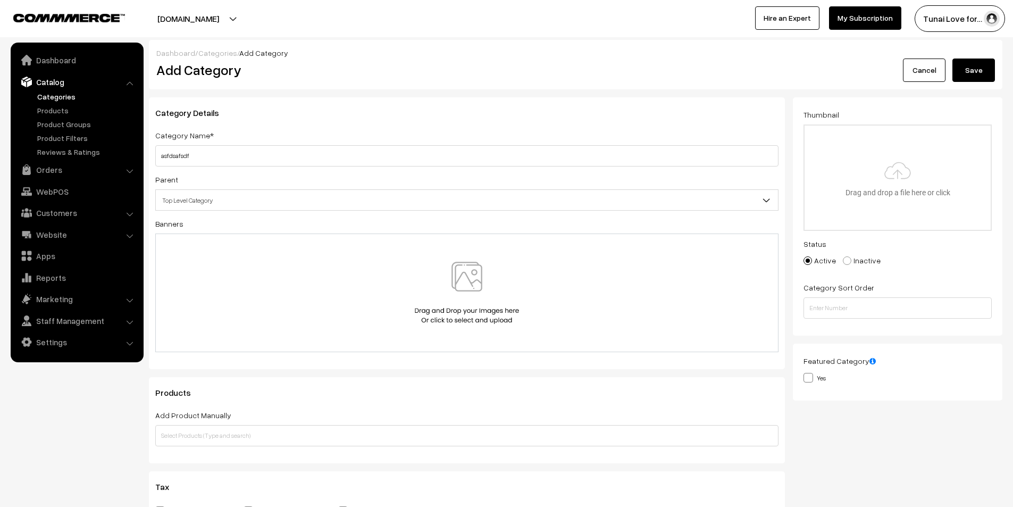
type input "asfdsafsdf"
click at [213, 196] on span "Top Level Category" at bounding box center [467, 200] width 622 height 19
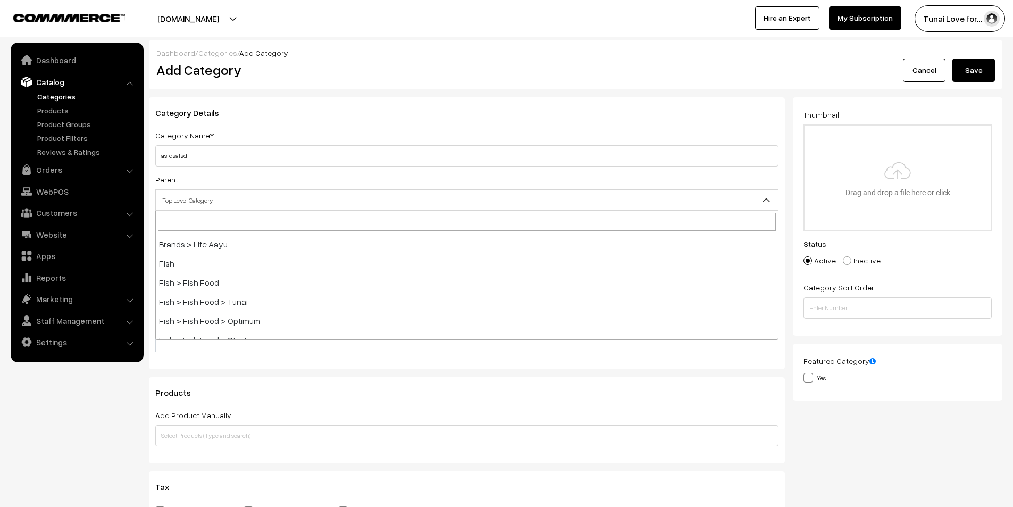
scroll to position [266, 0]
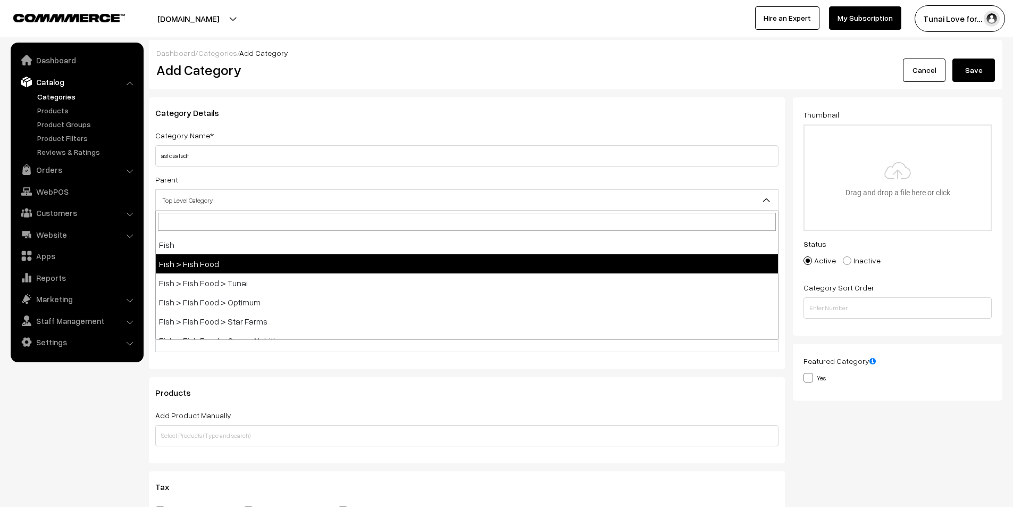
select select "2"
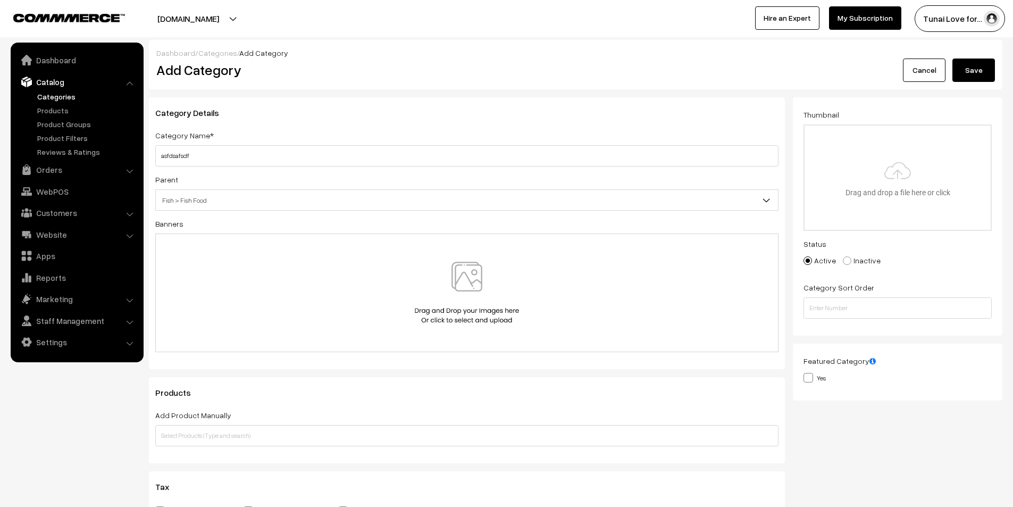
click at [983, 63] on button "Save" at bounding box center [973, 69] width 43 height 23
click at [50, 94] on link "Categories" at bounding box center [87, 96] width 105 height 11
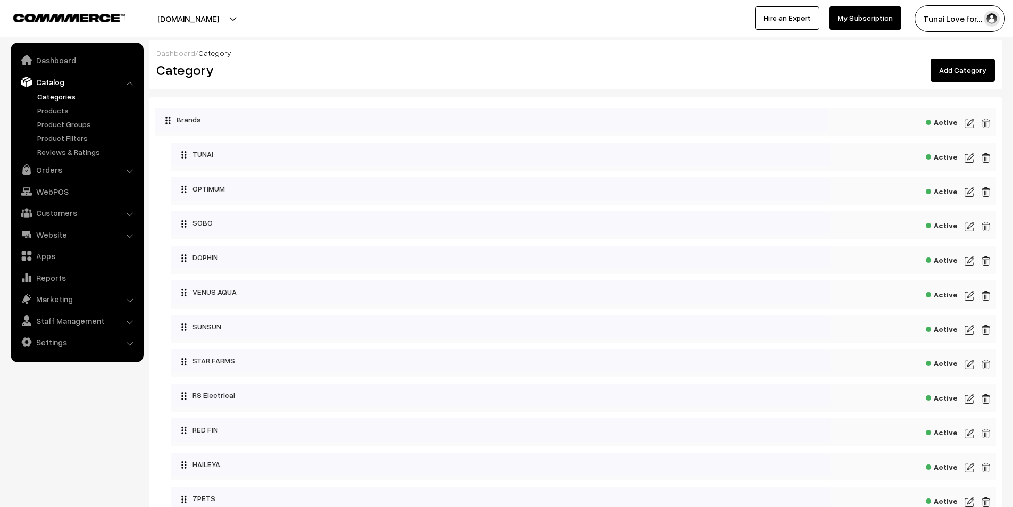
click at [50, 94] on link "Categories" at bounding box center [87, 96] width 105 height 11
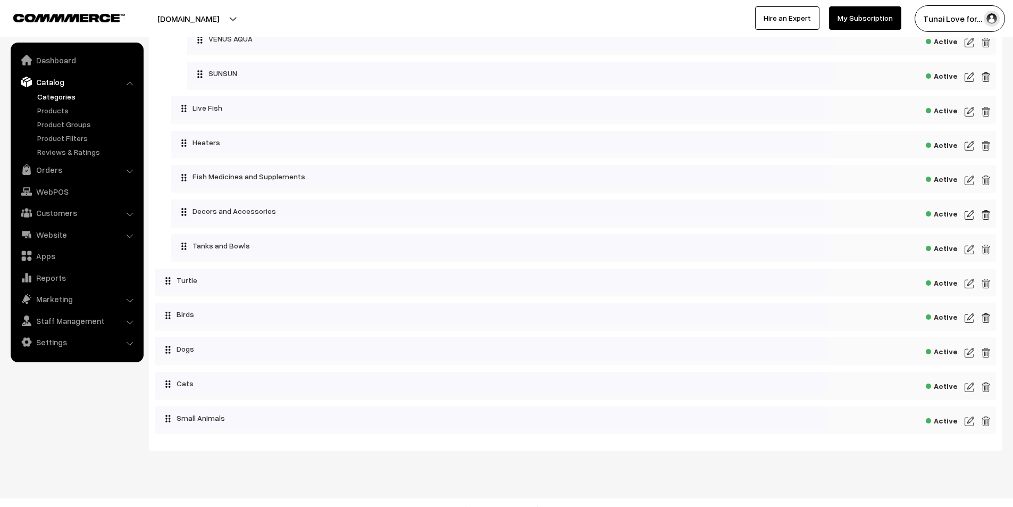
scroll to position [1024, 0]
